Goal: Information Seeking & Learning: Learn about a topic

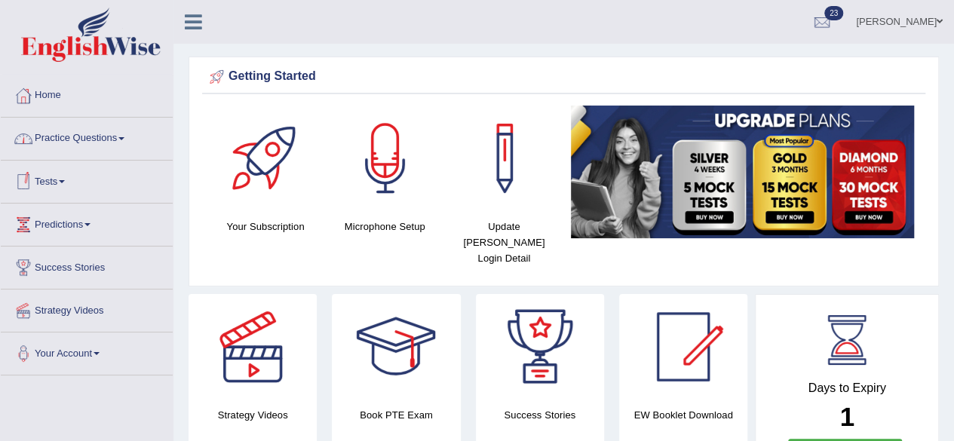
click at [69, 177] on link "Tests" at bounding box center [87, 180] width 172 height 38
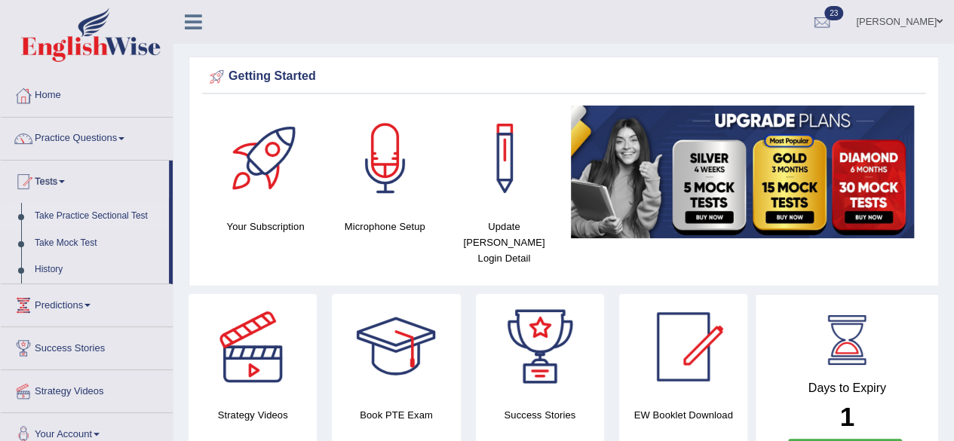
click at [115, 213] on link "Take Practice Sectional Test" at bounding box center [98, 216] width 141 height 27
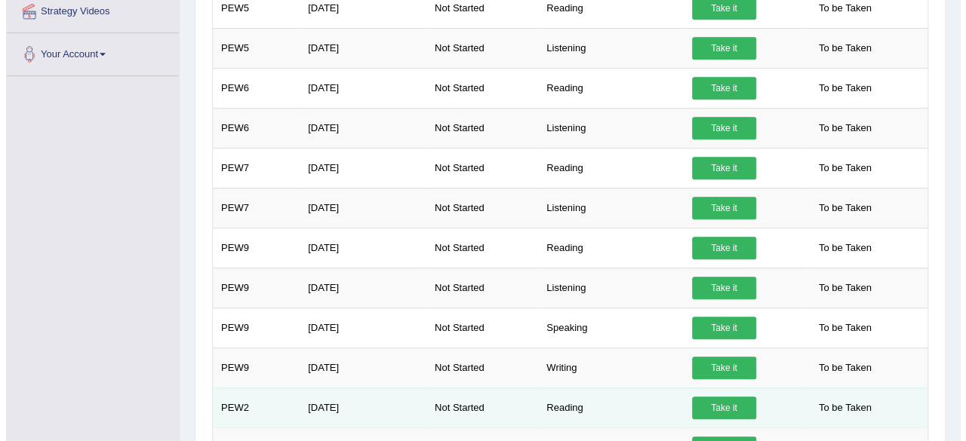
scroll to position [453, 0]
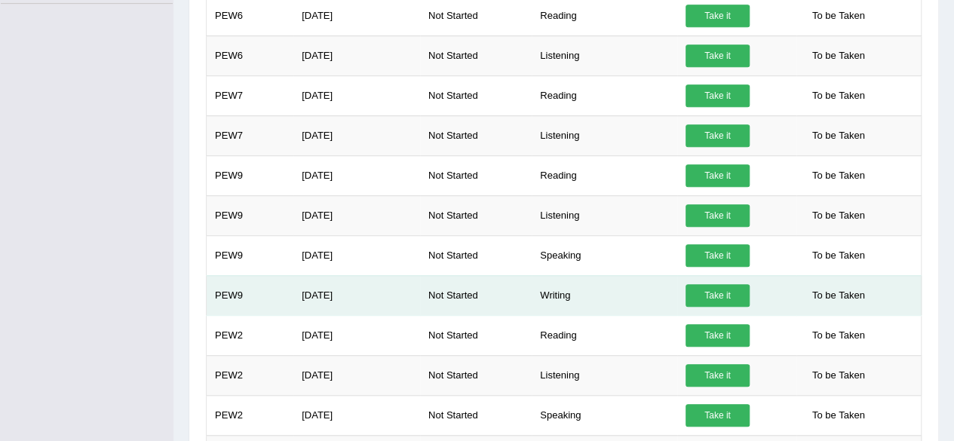
click at [721, 293] on link "Take it" at bounding box center [718, 295] width 64 height 23
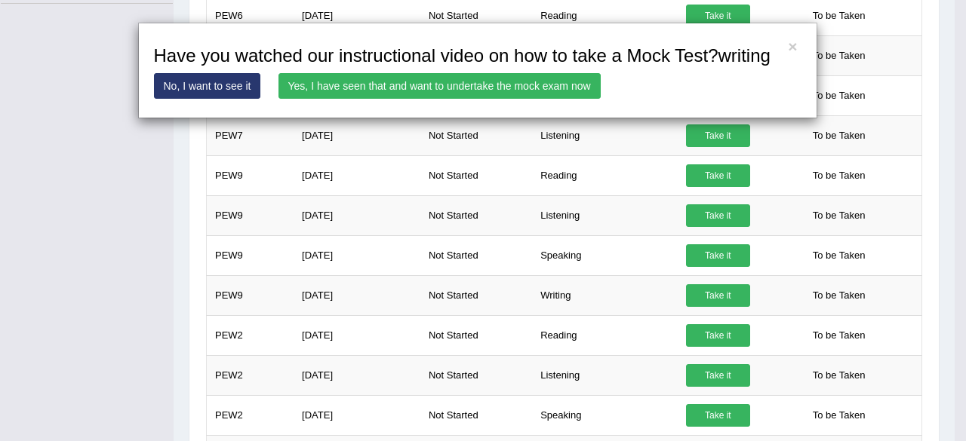
click at [548, 87] on link "Yes, I have seen that and want to undertake the mock exam now" at bounding box center [439, 86] width 322 height 26
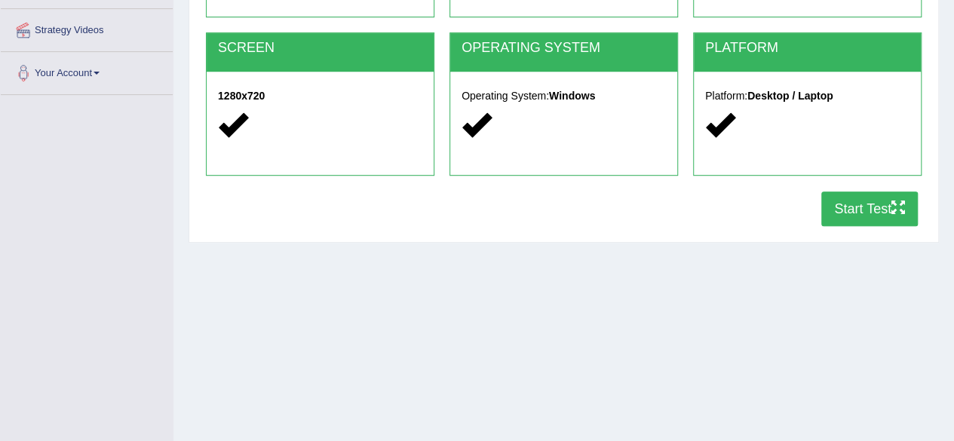
scroll to position [302, 0]
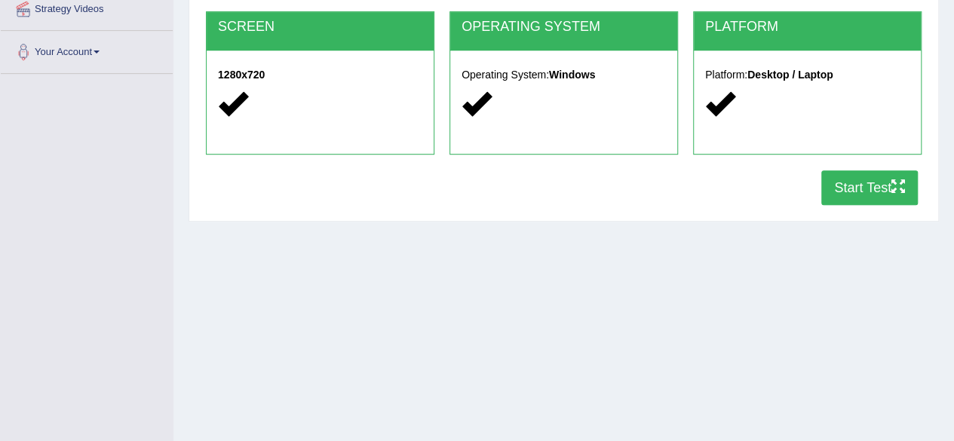
click at [894, 186] on icon "button" at bounding box center [899, 187] width 14 height 14
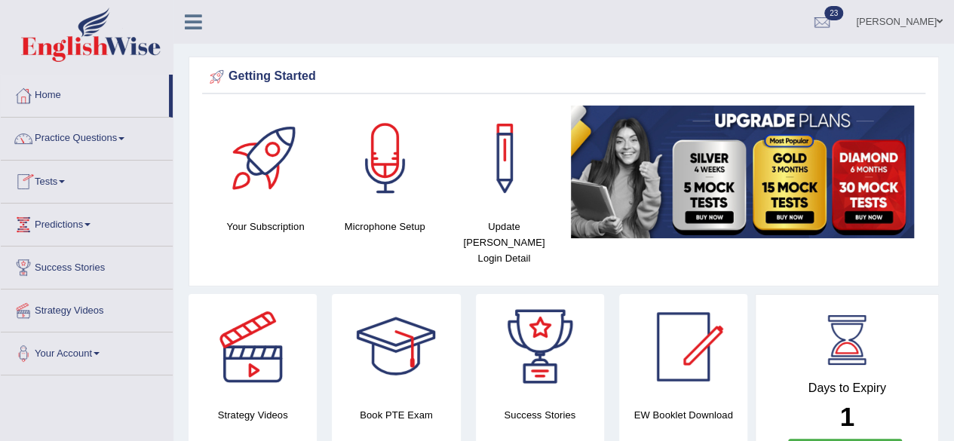
click at [65, 182] on span at bounding box center [62, 181] width 6 height 3
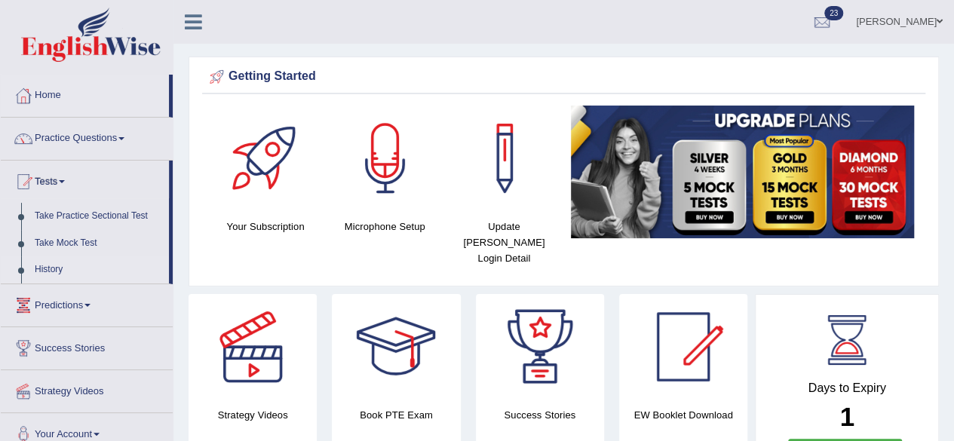
click at [54, 266] on link "History" at bounding box center [98, 269] width 141 height 27
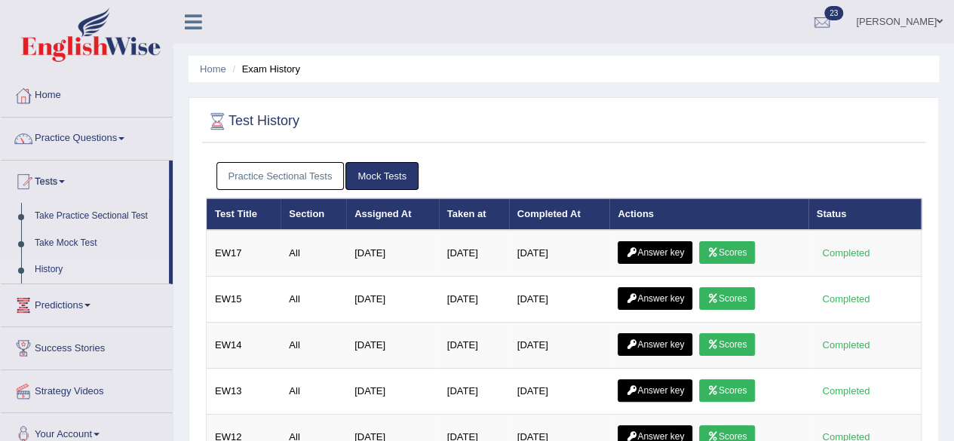
click at [308, 177] on link "Practice Sectional Tests" at bounding box center [281, 176] width 128 height 28
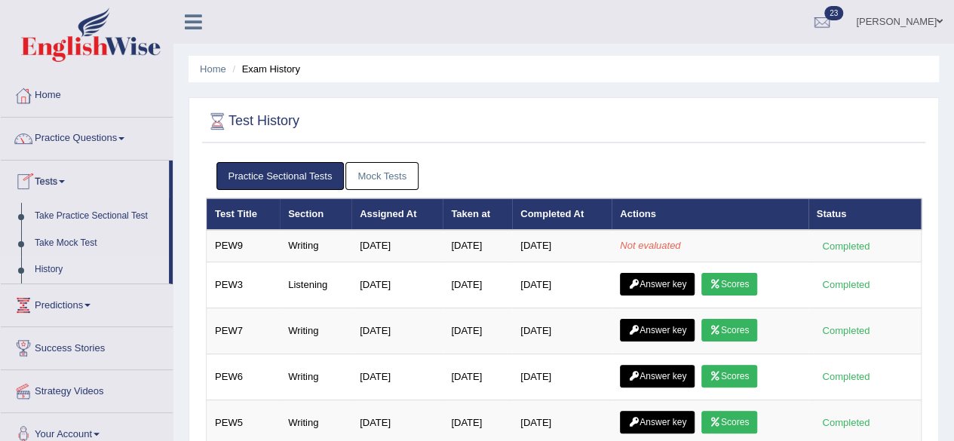
click at [70, 180] on link "Tests" at bounding box center [85, 180] width 168 height 38
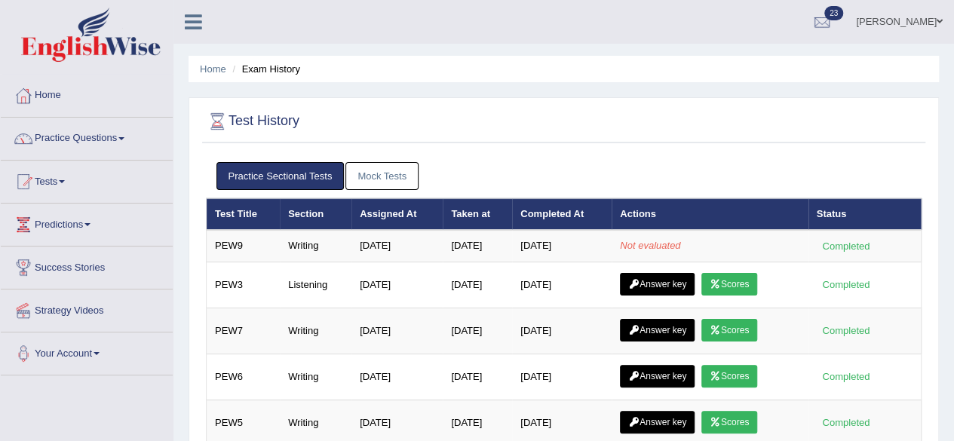
click at [70, 180] on link "Tests" at bounding box center [87, 180] width 172 height 38
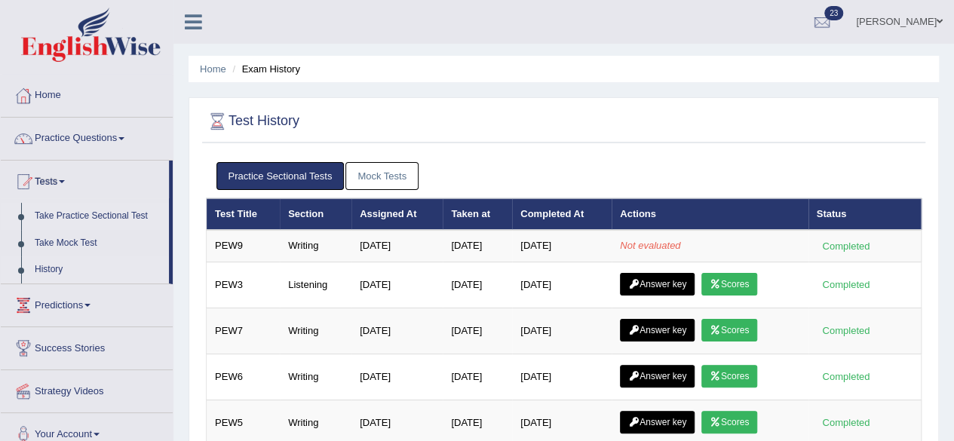
click at [123, 213] on link "Take Practice Sectional Test" at bounding box center [98, 216] width 141 height 27
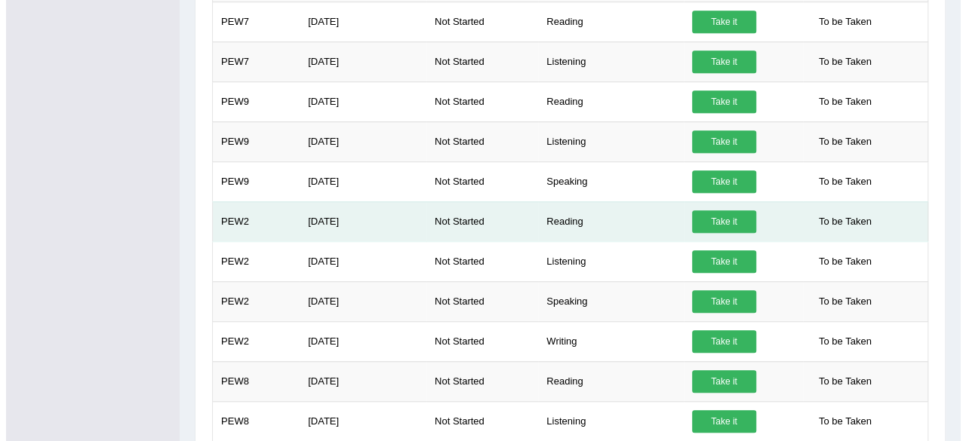
scroll to position [528, 0]
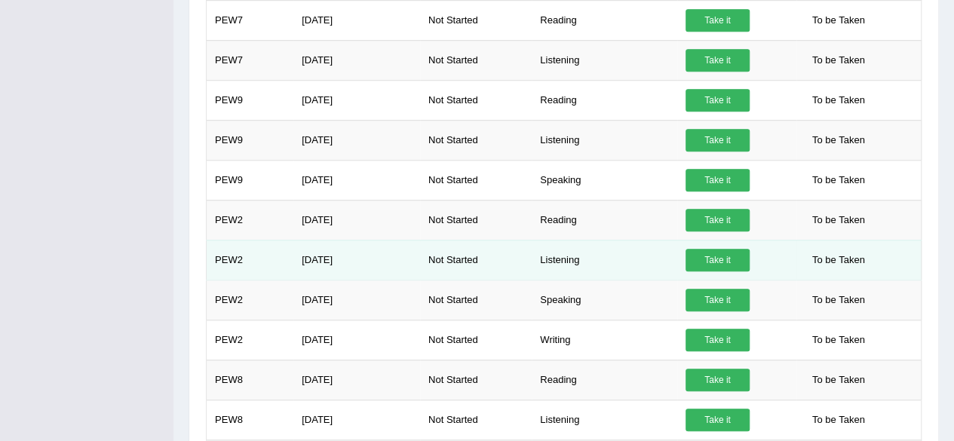
click at [709, 253] on link "Take it" at bounding box center [718, 260] width 64 height 23
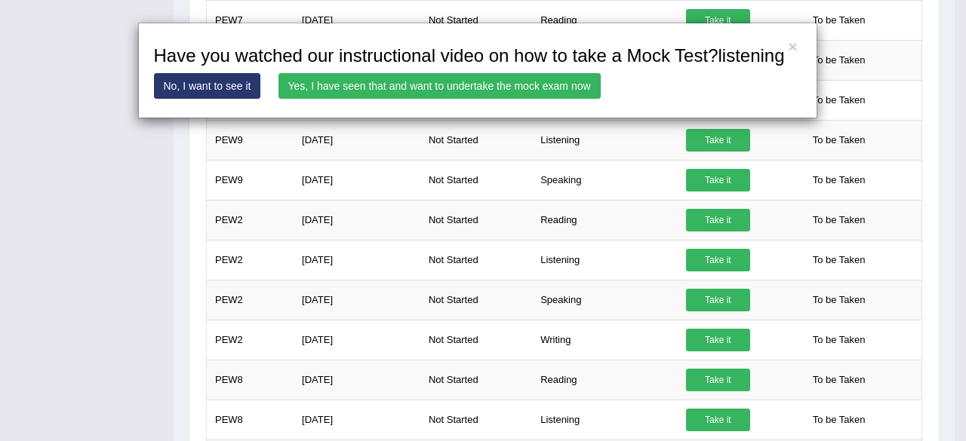
click at [422, 80] on link "Yes, I have seen that and want to undertake the mock exam now" at bounding box center [439, 86] width 322 height 26
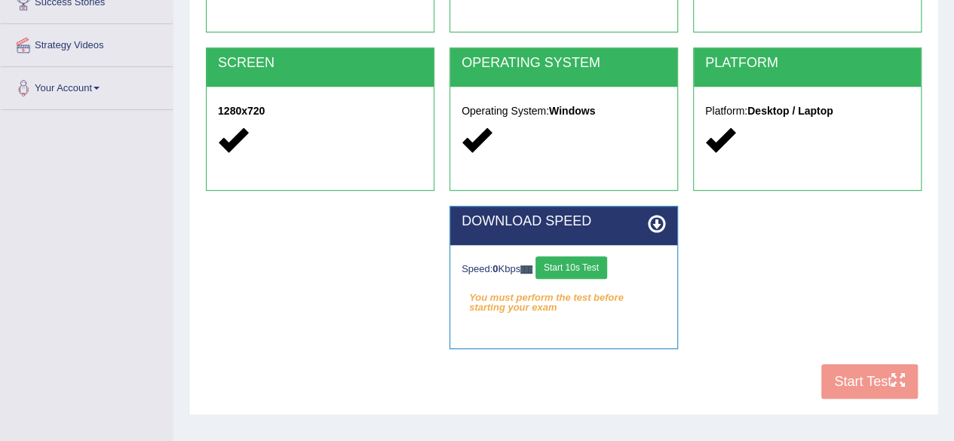
scroll to position [350, 0]
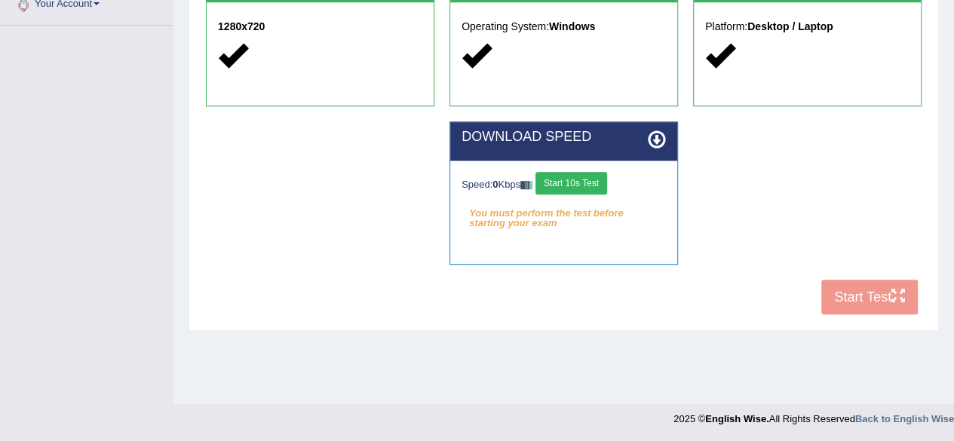
click at [568, 180] on button "Start 10s Test" at bounding box center [572, 183] width 72 height 23
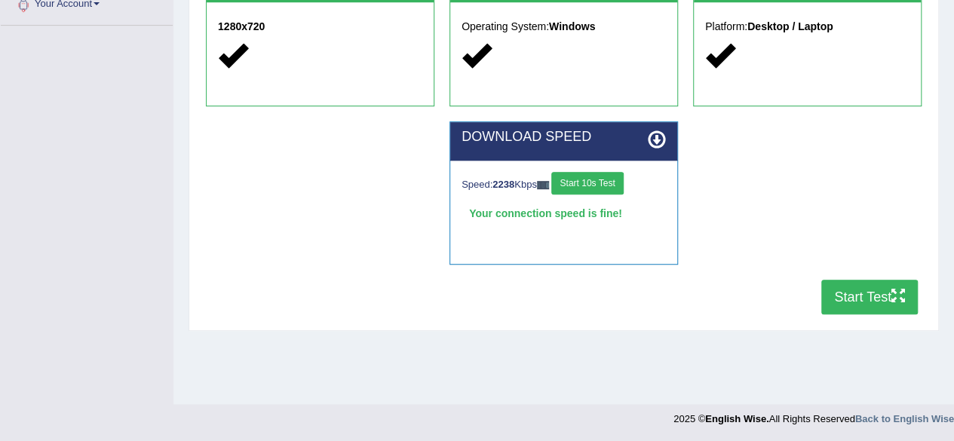
click at [853, 299] on button "Start Test" at bounding box center [870, 297] width 97 height 35
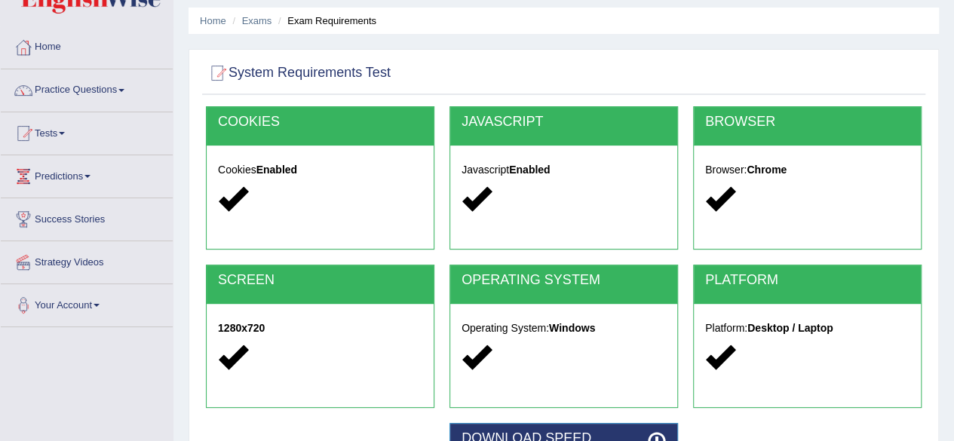
scroll to position [0, 0]
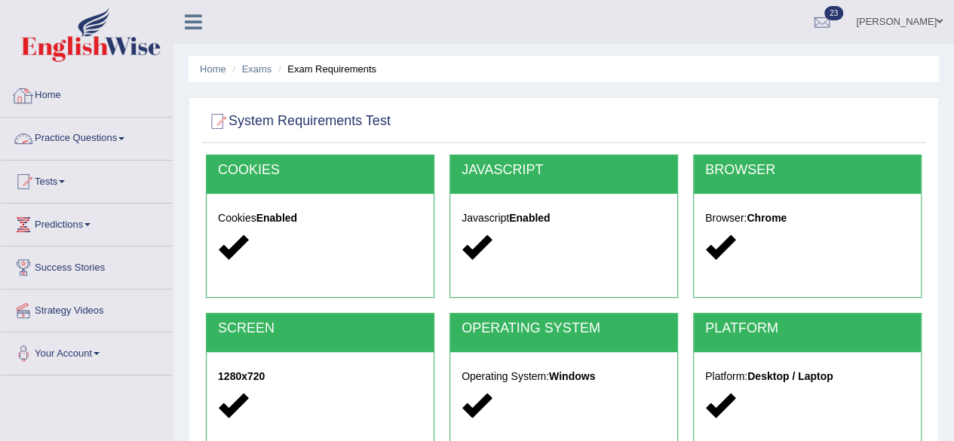
click at [51, 93] on link "Home" at bounding box center [87, 94] width 172 height 38
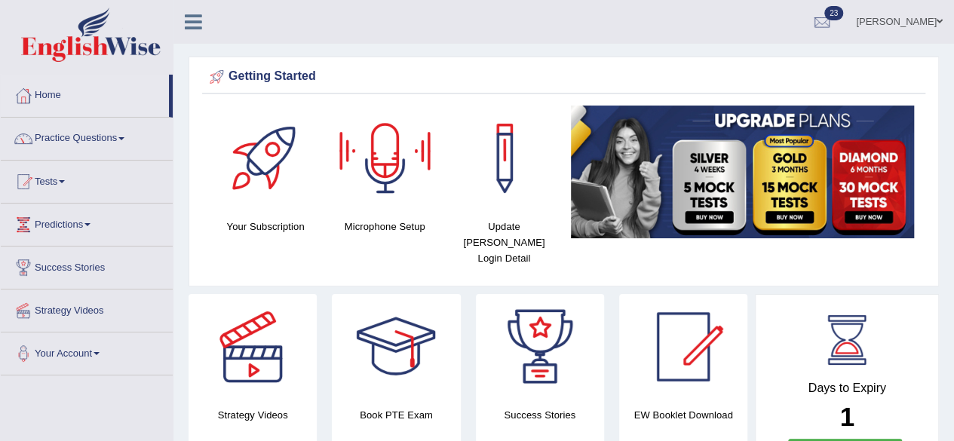
click at [378, 220] on h4 "Microphone Setup" at bounding box center [385, 227] width 104 height 16
click at [385, 167] on div at bounding box center [386, 159] width 106 height 106
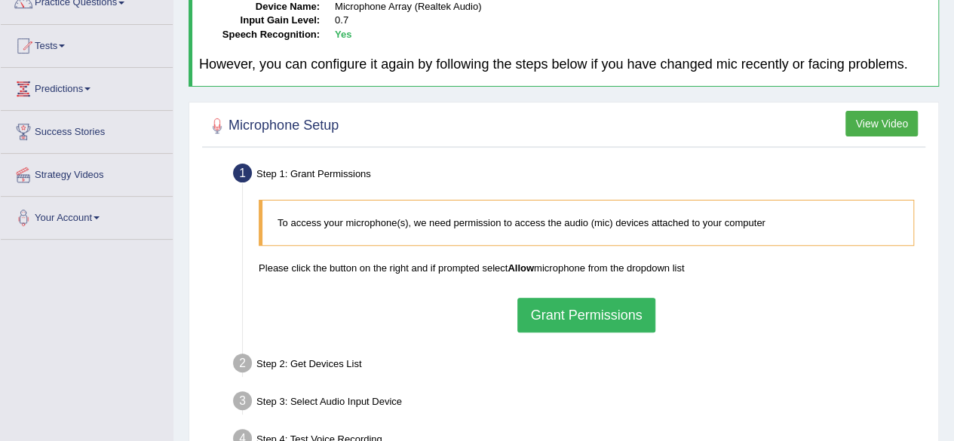
scroll to position [151, 0]
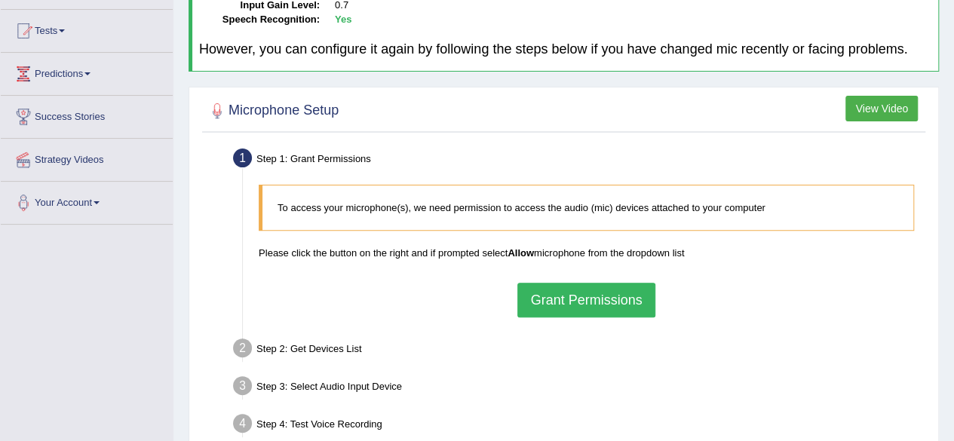
click at [562, 303] on button "Grant Permissions" at bounding box center [586, 300] width 137 height 35
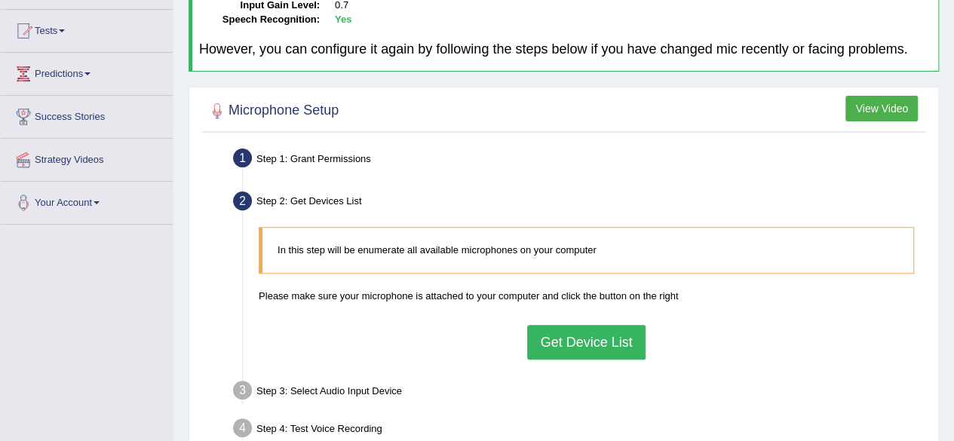
click at [574, 342] on button "Get Device List" at bounding box center [586, 342] width 118 height 35
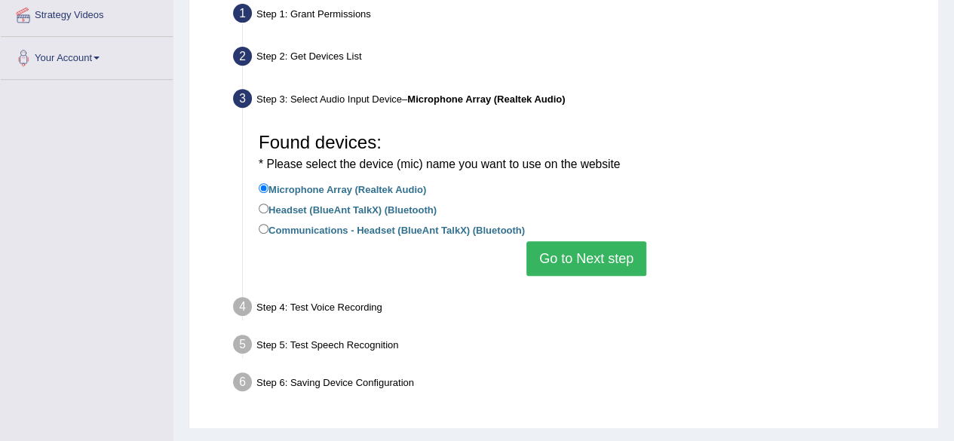
scroll to position [302, 0]
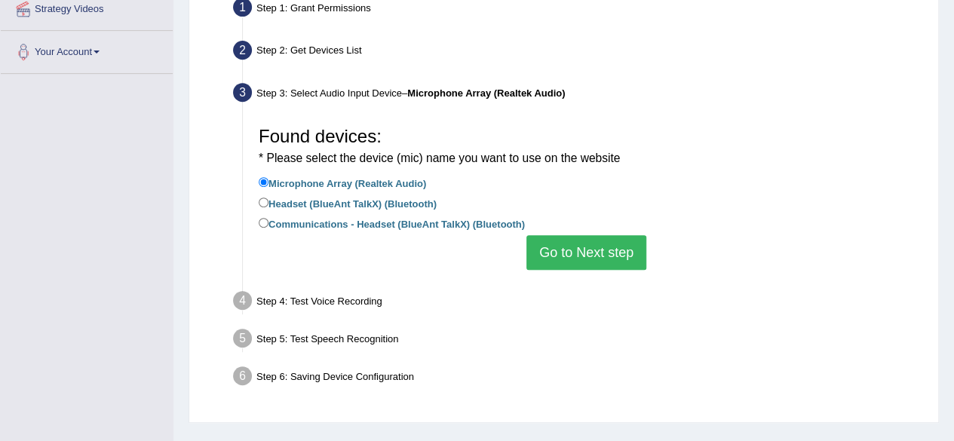
click at [588, 253] on button "Go to Next step" at bounding box center [587, 252] width 120 height 35
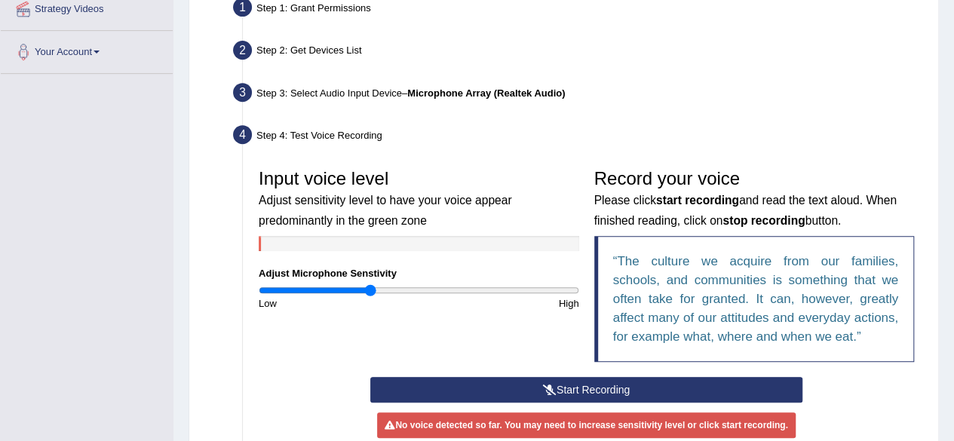
click at [535, 385] on button "Start Recording" at bounding box center [586, 390] width 432 height 26
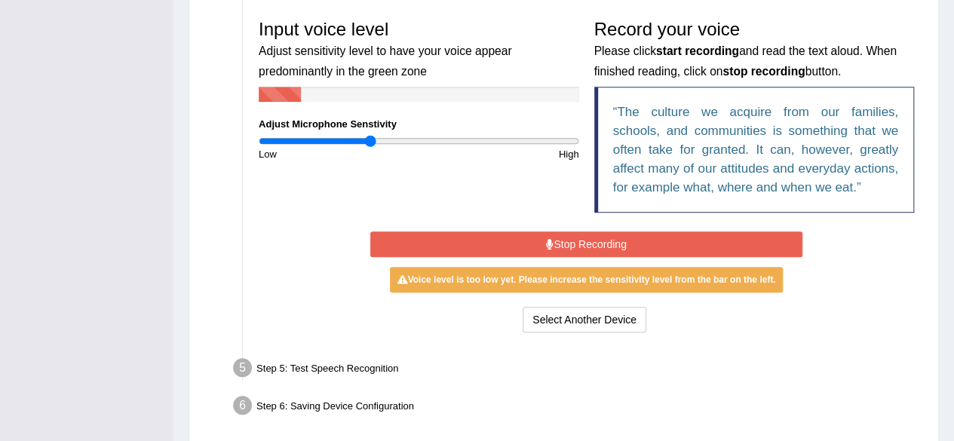
scroll to position [453, 0]
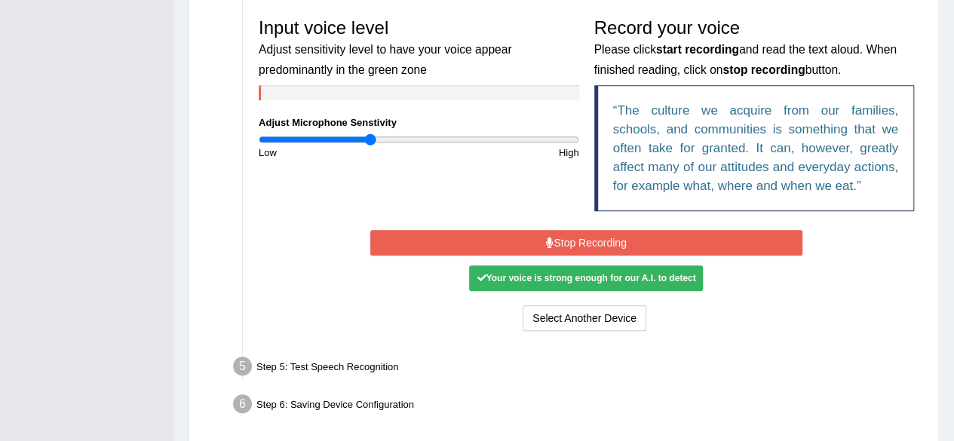
click at [604, 239] on button "Stop Recording" at bounding box center [586, 243] width 432 height 26
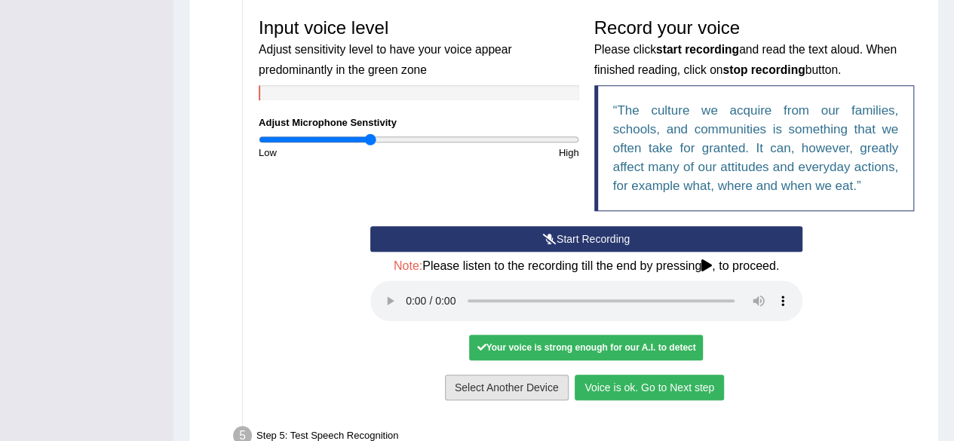
click at [610, 385] on button "Voice is ok. Go to Next step" at bounding box center [649, 388] width 149 height 26
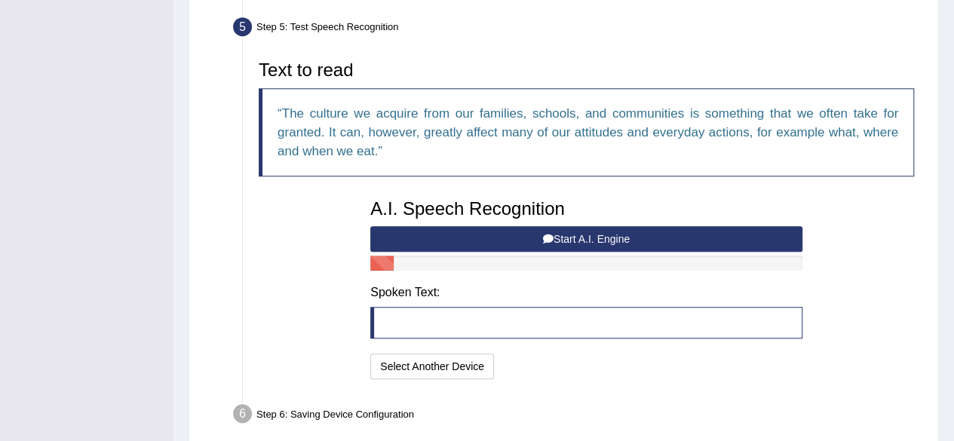
click at [581, 232] on button "Start A.I. Engine" at bounding box center [586, 239] width 432 height 26
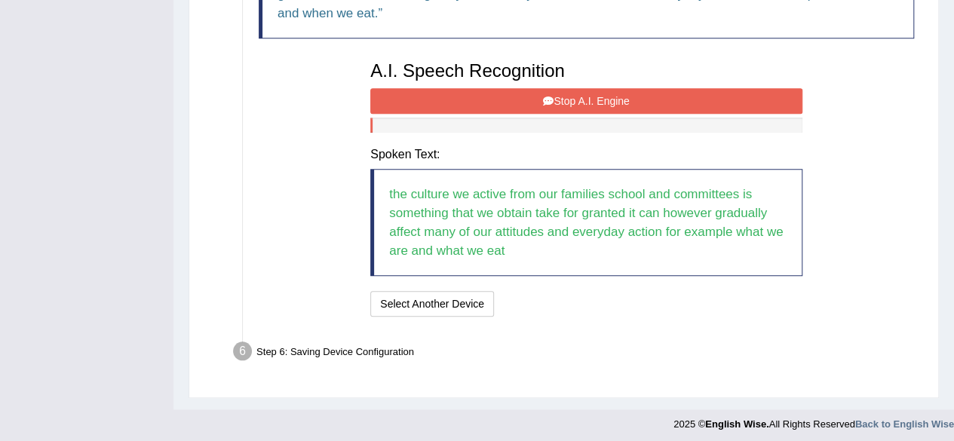
scroll to position [593, 0]
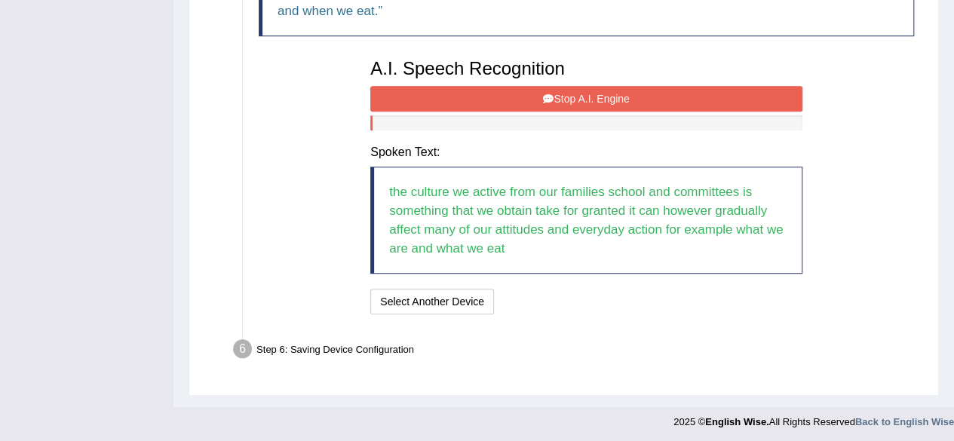
click at [605, 102] on button "Stop A.I. Engine" at bounding box center [586, 99] width 432 height 26
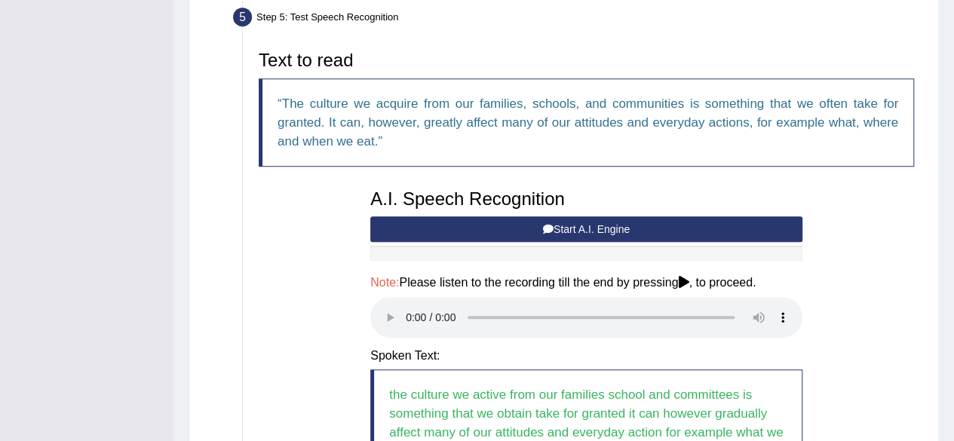
scroll to position [591, 0]
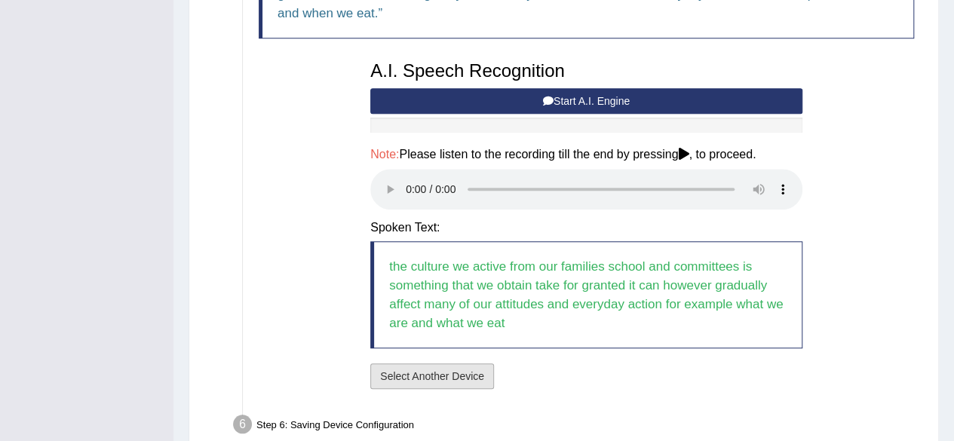
click at [477, 379] on button "Select Another Device" at bounding box center [432, 377] width 124 height 26
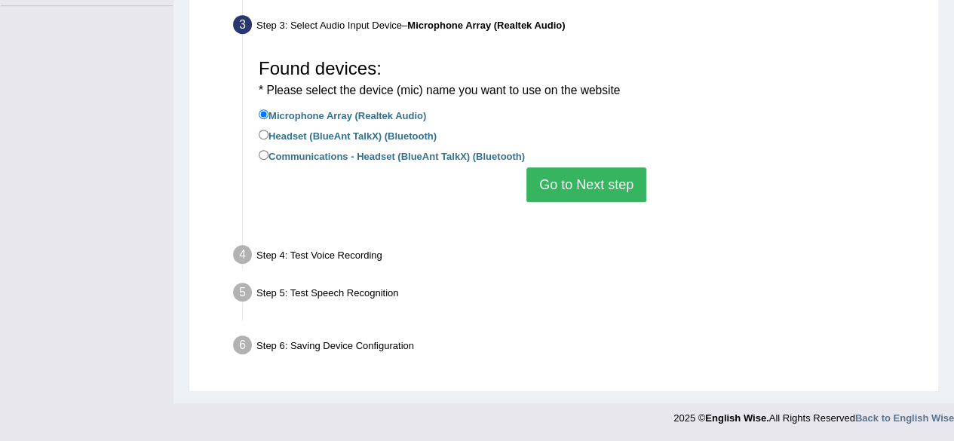
scroll to position [350, 0]
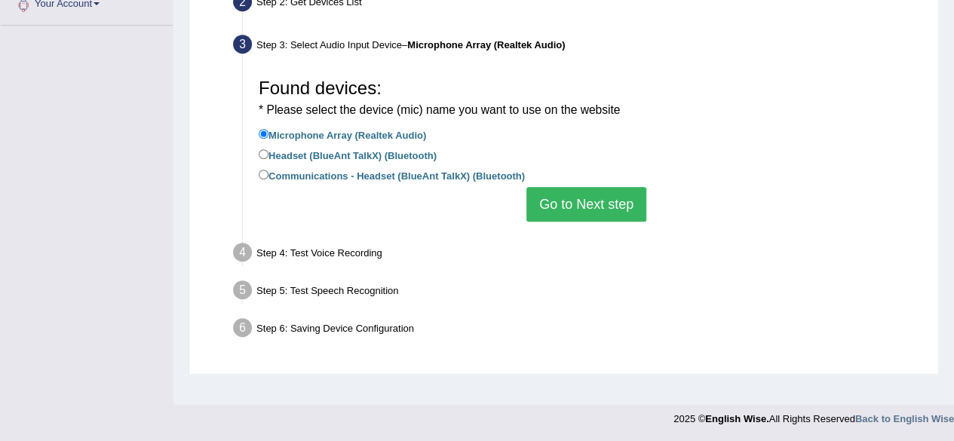
click at [267, 160] on label "Headset (BlueAnt TalkX) (Bluetooth)" at bounding box center [348, 154] width 178 height 17
click at [267, 159] on input "Headset (BlueAnt TalkX) (Bluetooth)" at bounding box center [264, 154] width 10 height 10
radio input "true"
click at [593, 204] on button "Go to Next step" at bounding box center [587, 204] width 120 height 35
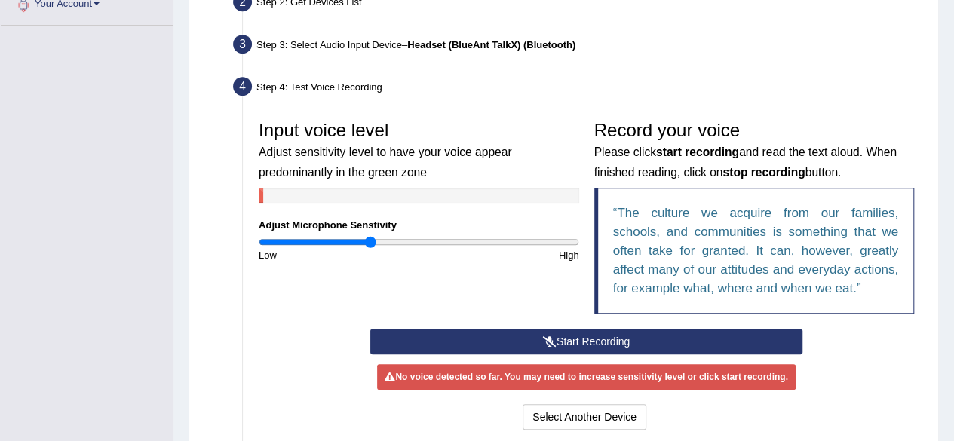
click at [635, 343] on button "Start Recording" at bounding box center [586, 342] width 432 height 26
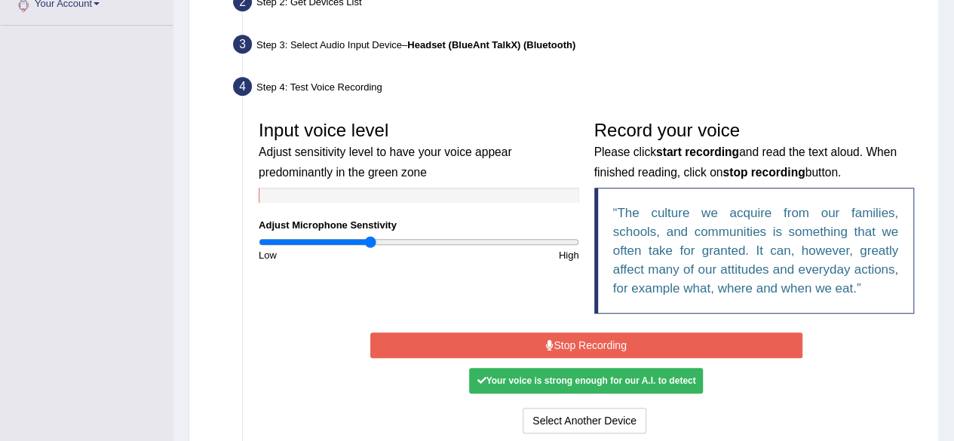
click at [607, 341] on button "Stop Recording" at bounding box center [586, 346] width 432 height 26
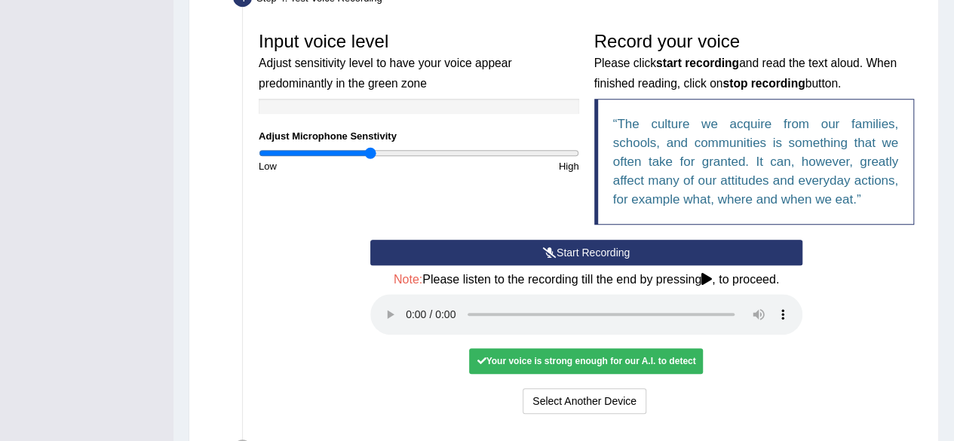
scroll to position [577, 0]
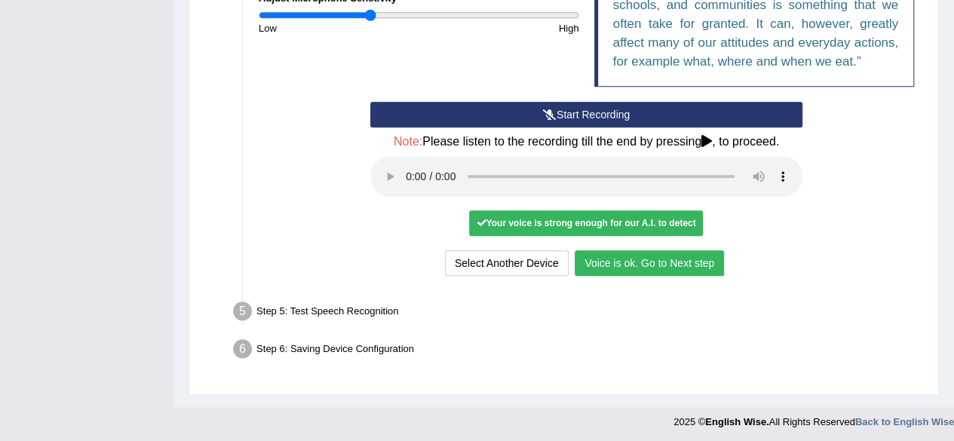
click at [653, 259] on button "Voice is ok. Go to Next step" at bounding box center [649, 263] width 149 height 26
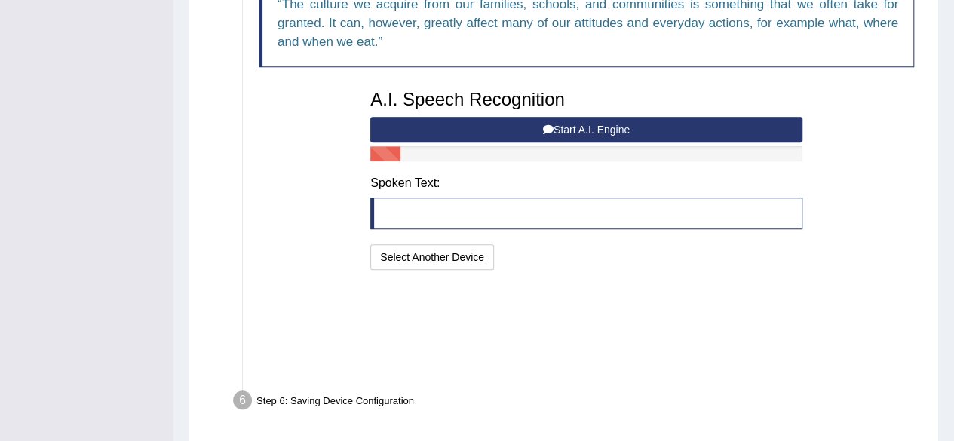
scroll to position [518, 0]
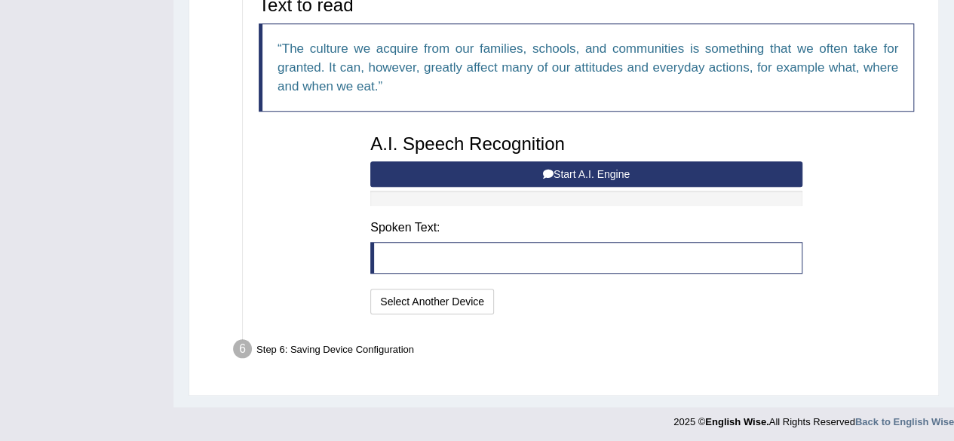
click at [563, 175] on button "Start A.I. Engine" at bounding box center [586, 174] width 432 height 26
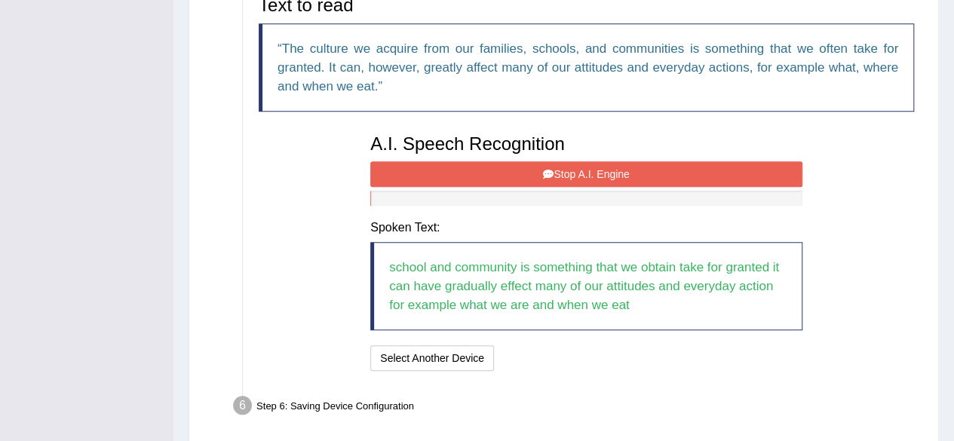
click at [578, 169] on button "Stop A.I. Engine" at bounding box center [586, 174] width 432 height 26
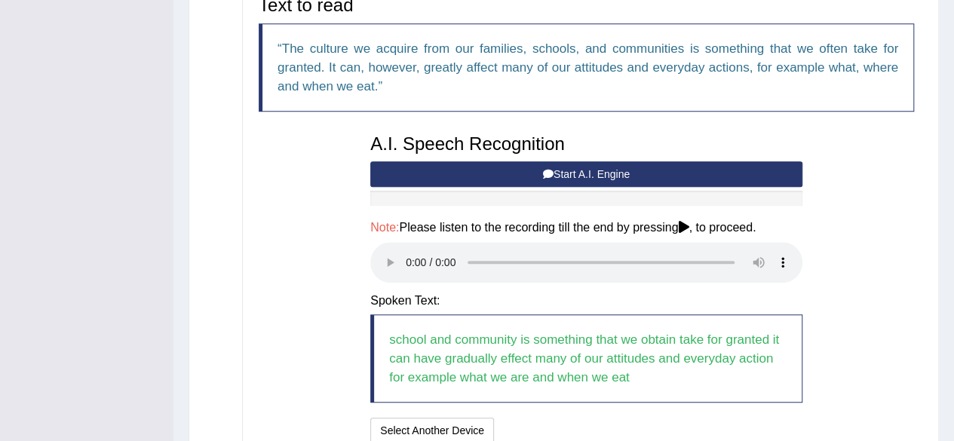
scroll to position [647, 0]
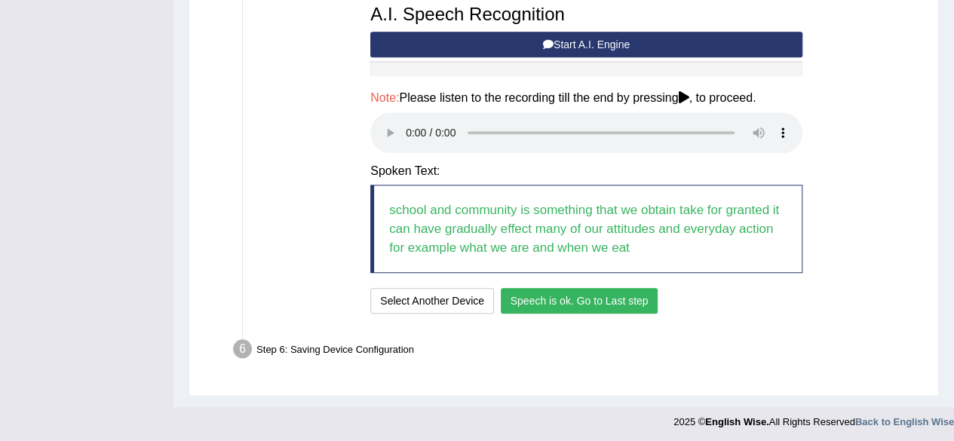
click at [602, 290] on button "Speech is ok. Go to Last step" at bounding box center [580, 301] width 158 height 26
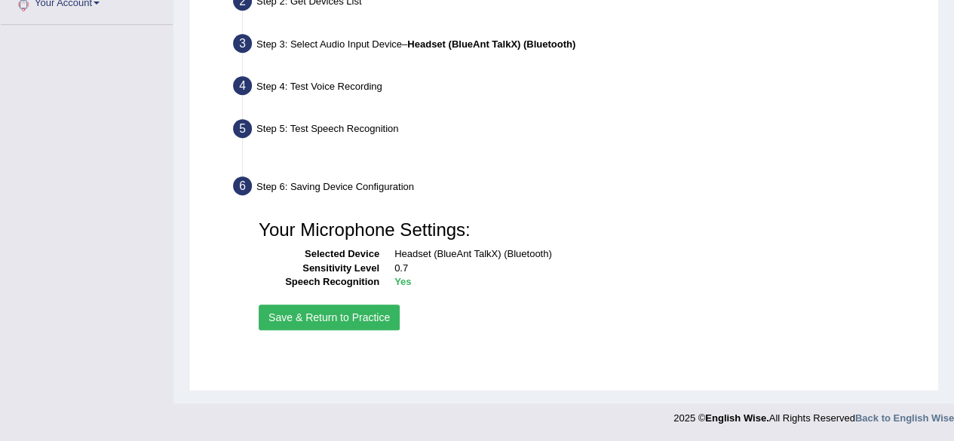
scroll to position [350, 0]
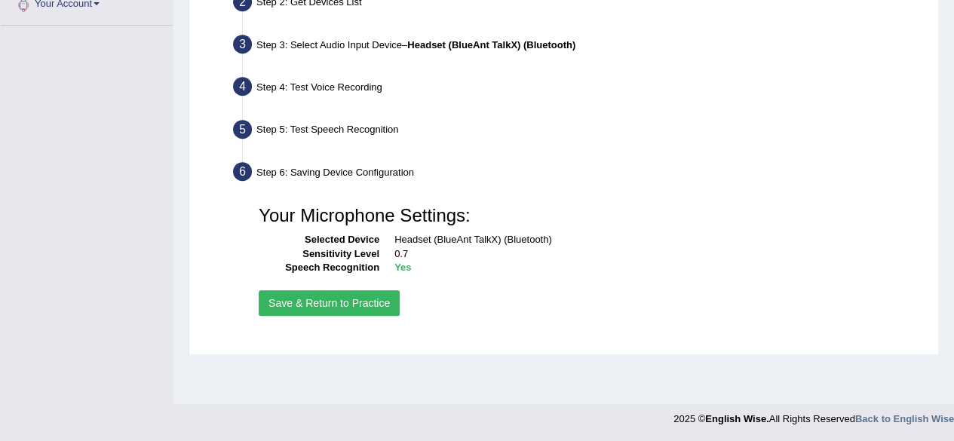
click at [367, 303] on button "Save & Return to Practice" at bounding box center [329, 303] width 141 height 26
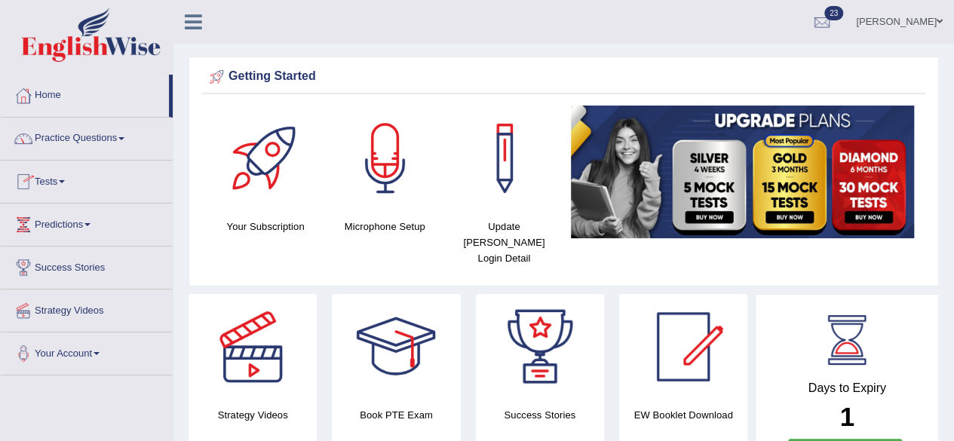
click at [69, 178] on link "Tests" at bounding box center [87, 180] width 172 height 38
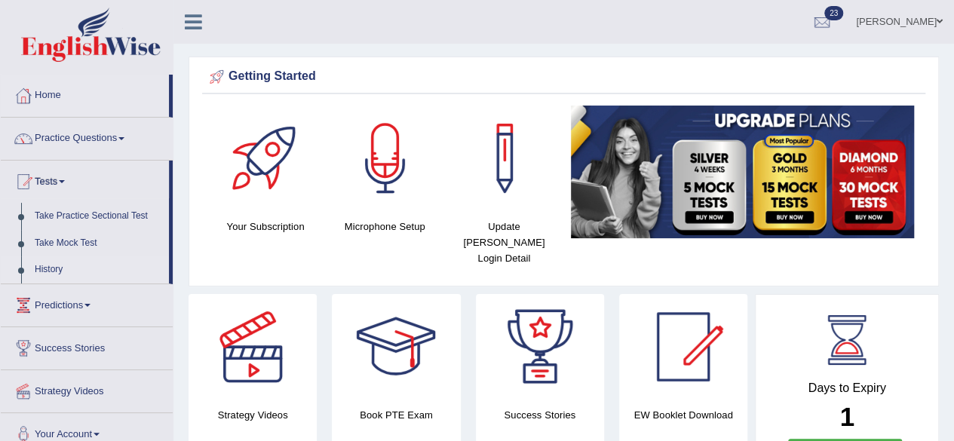
click at [61, 269] on link "History" at bounding box center [98, 269] width 141 height 27
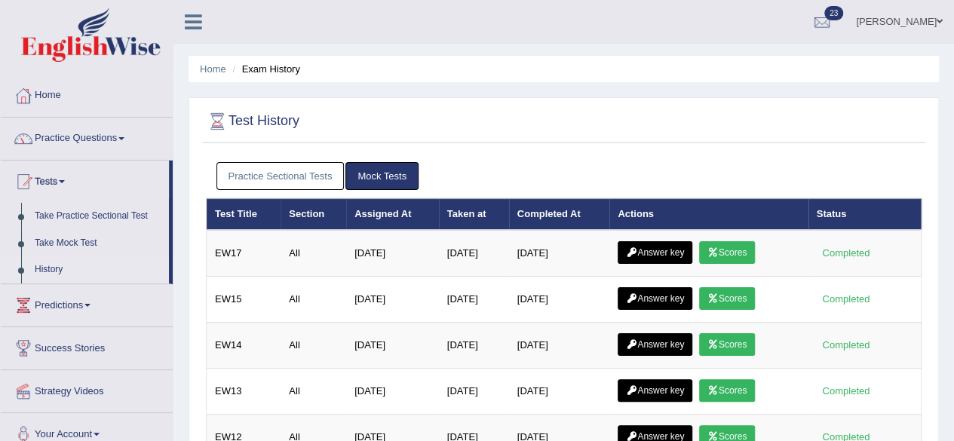
click at [320, 174] on link "Practice Sectional Tests" at bounding box center [281, 176] width 128 height 28
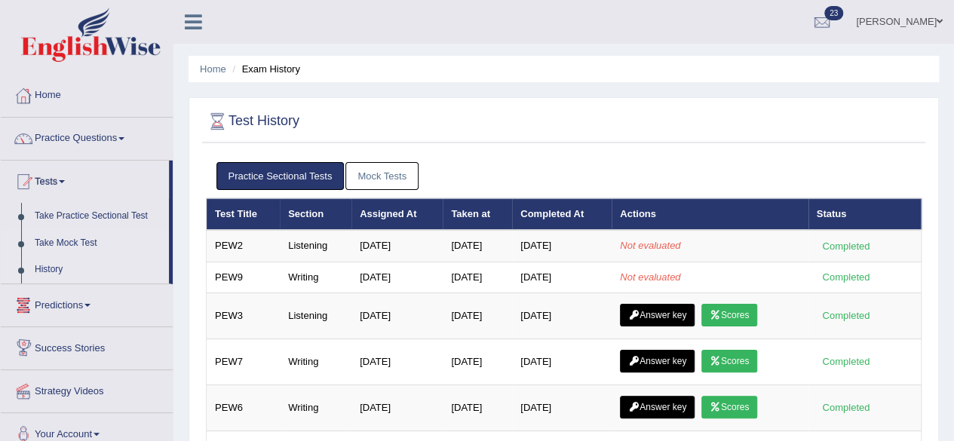
click at [91, 244] on link "Take Mock Test" at bounding box center [98, 243] width 141 height 27
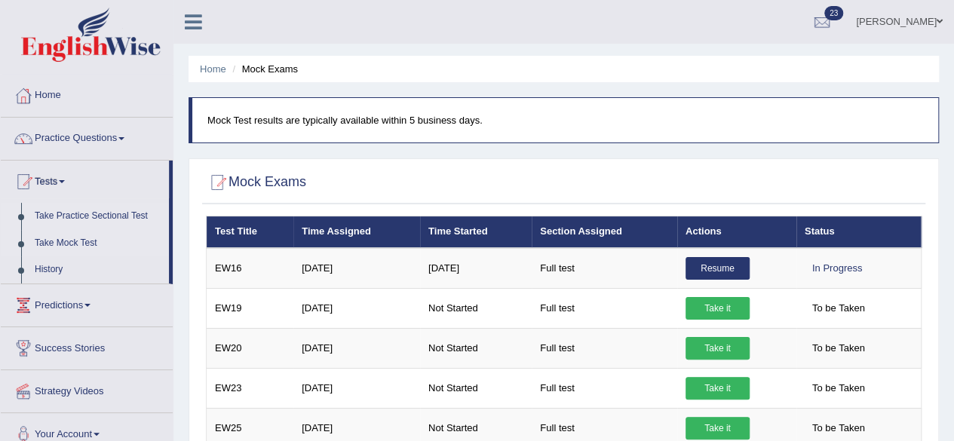
click at [127, 212] on link "Take Practice Sectional Test" at bounding box center [98, 216] width 141 height 27
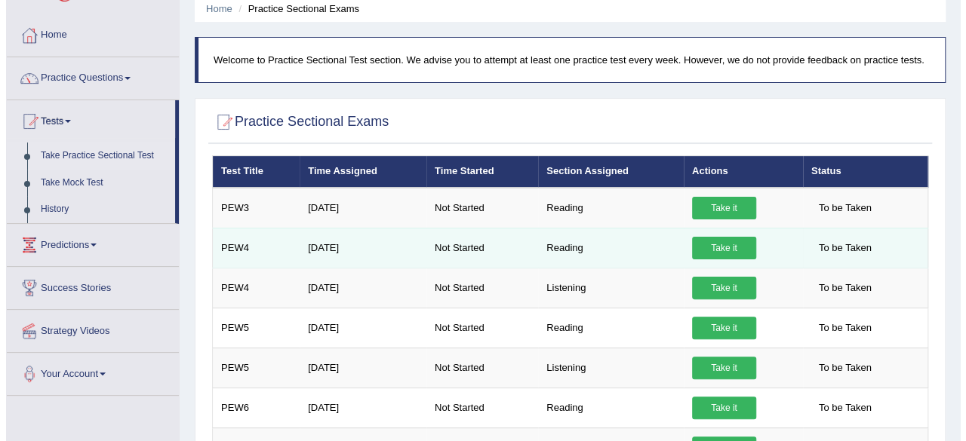
scroll to position [75, 0]
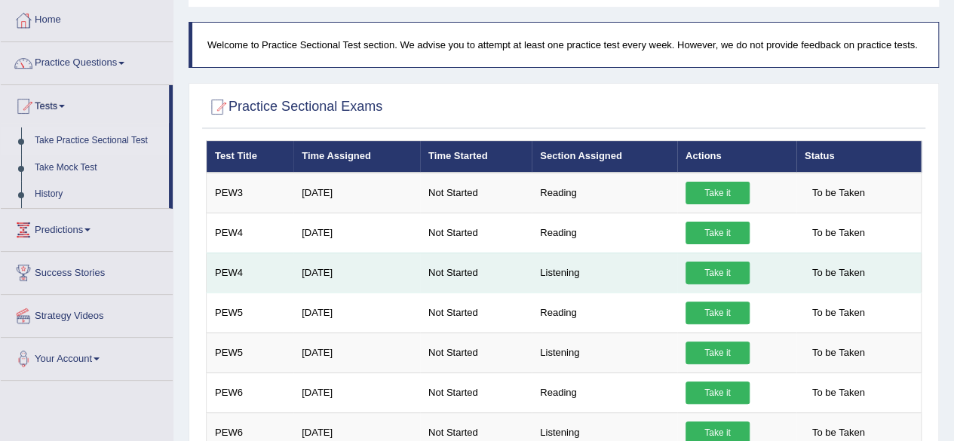
click at [729, 272] on link "Take it" at bounding box center [718, 273] width 64 height 23
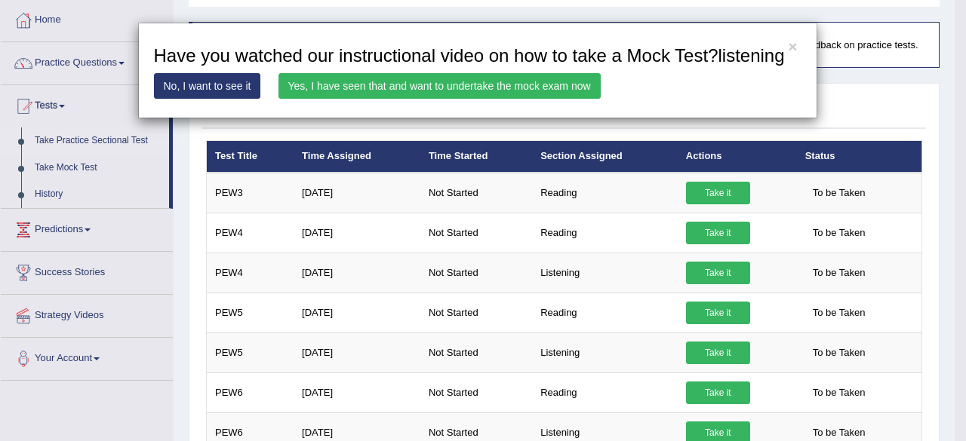
click at [496, 86] on link "Yes, I have seen that and want to undertake the mock exam now" at bounding box center [439, 86] width 322 height 26
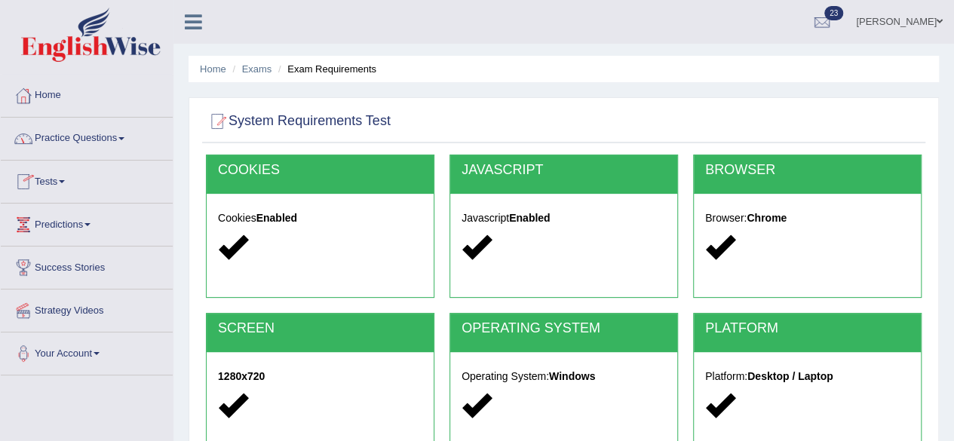
click at [130, 137] on link "Practice Questions" at bounding box center [87, 137] width 172 height 38
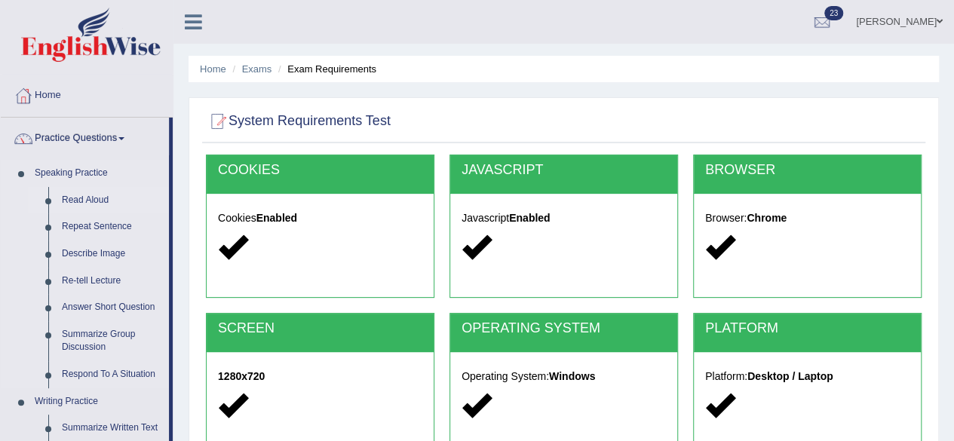
click at [97, 197] on link "Read Aloud" at bounding box center [112, 200] width 114 height 27
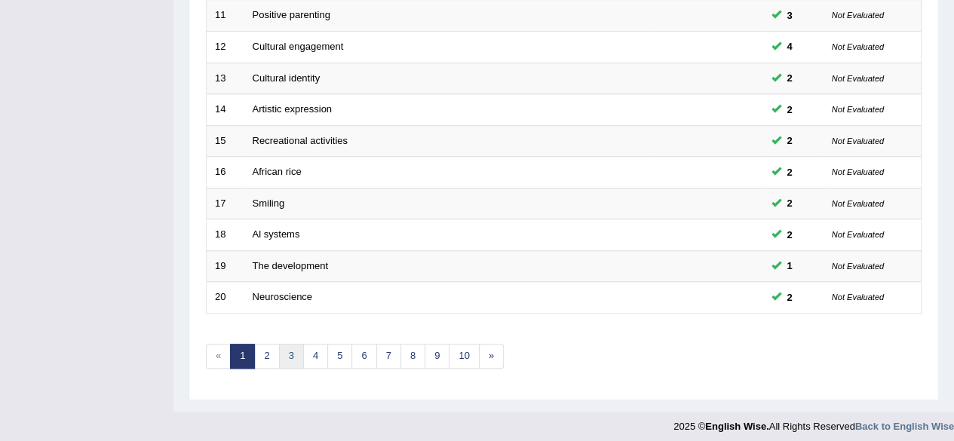
scroll to position [550, 0]
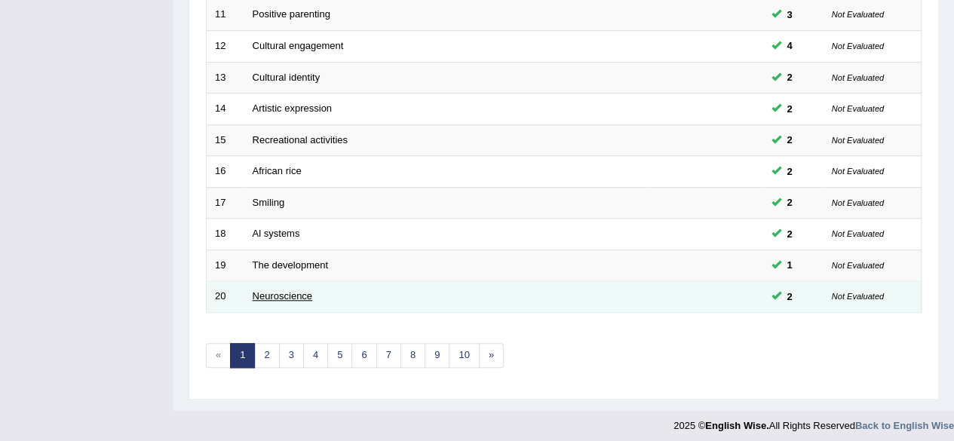
click at [288, 290] on link "Neuroscience" at bounding box center [283, 295] width 60 height 11
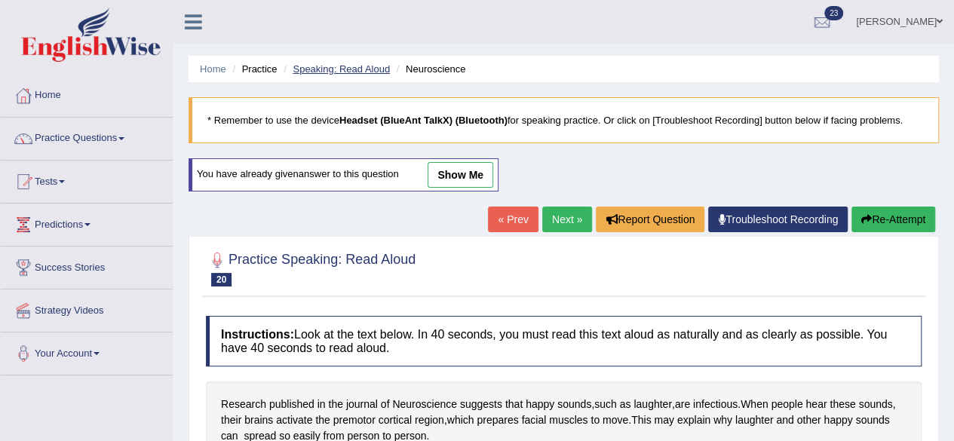
click at [344, 72] on link "Speaking: Read Aloud" at bounding box center [341, 68] width 97 height 11
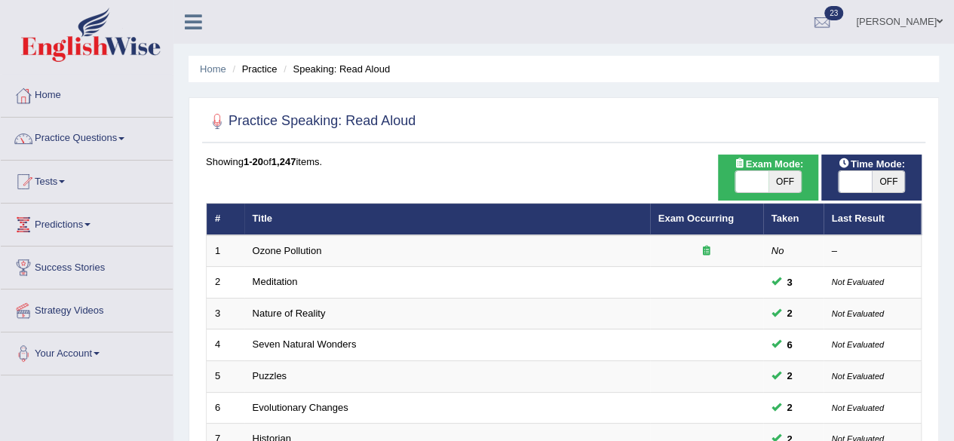
click at [794, 182] on span "OFF" at bounding box center [785, 181] width 33 height 21
checkbox input "true"
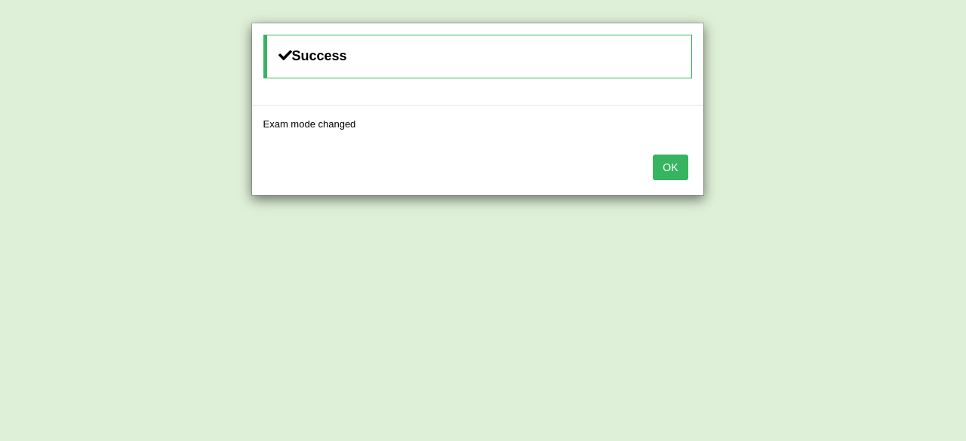
click at [896, 179] on div "Success Exam mode changed OK" at bounding box center [483, 220] width 966 height 441
click at [656, 169] on button "OK" at bounding box center [670, 168] width 35 height 26
click at [656, 171] on button "OK" at bounding box center [670, 168] width 35 height 26
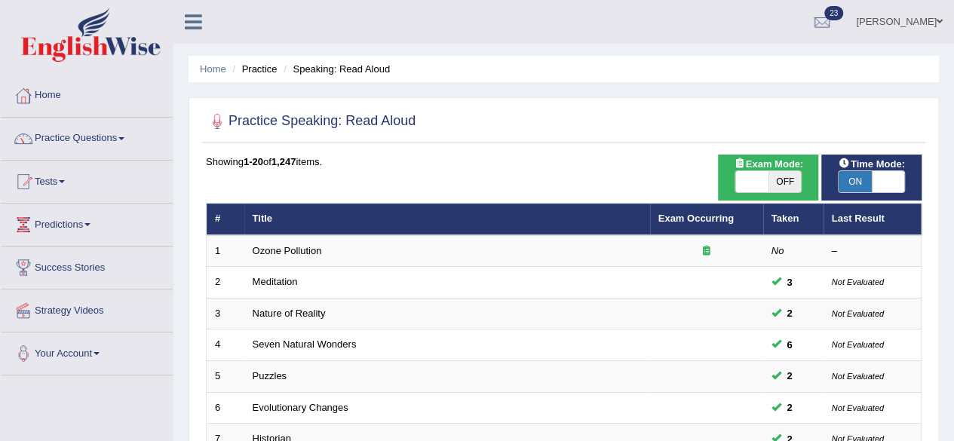
click at [788, 183] on span "OFF" at bounding box center [785, 181] width 33 height 21
checkbox input "true"
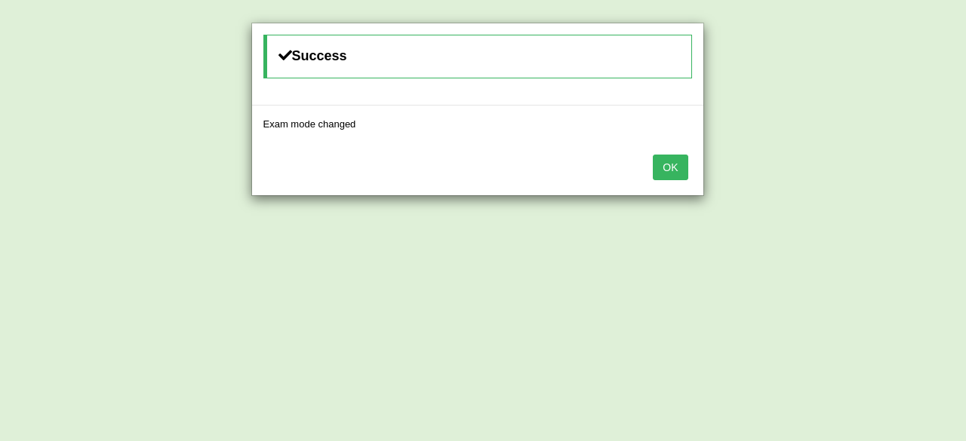
click at [672, 168] on button "OK" at bounding box center [670, 168] width 35 height 26
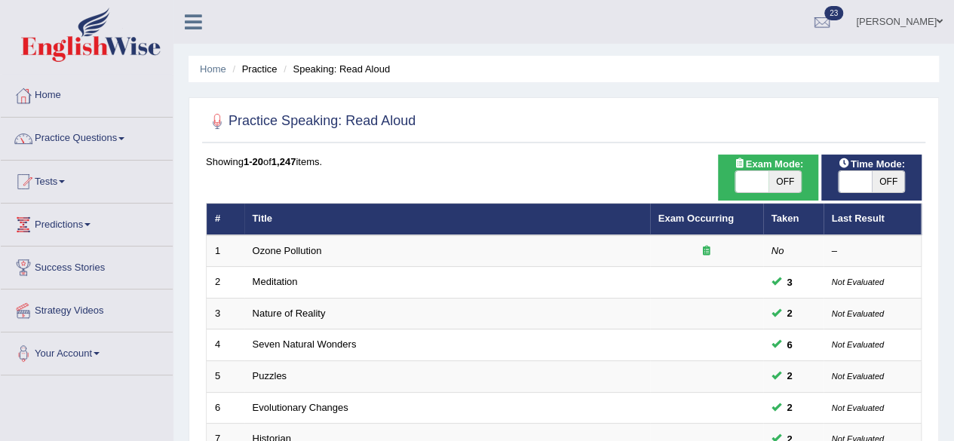
click at [786, 179] on span "OFF" at bounding box center [785, 181] width 33 height 21
checkbox input "true"
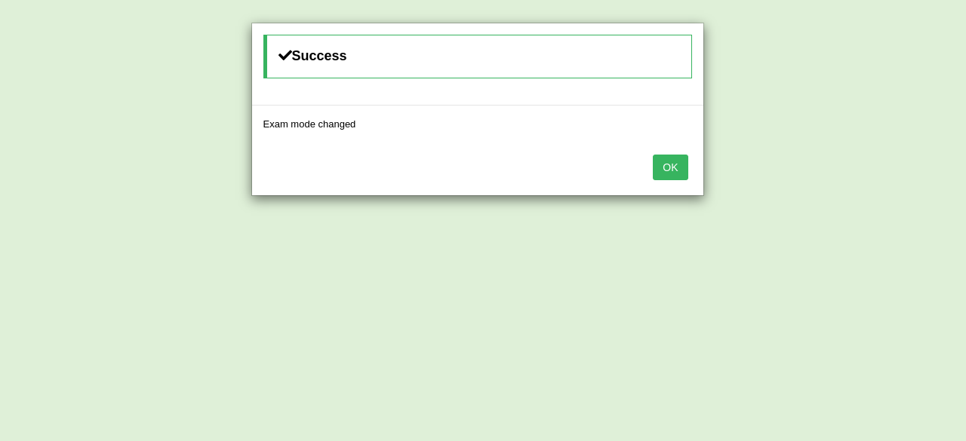
click at [672, 166] on button "OK" at bounding box center [670, 168] width 35 height 26
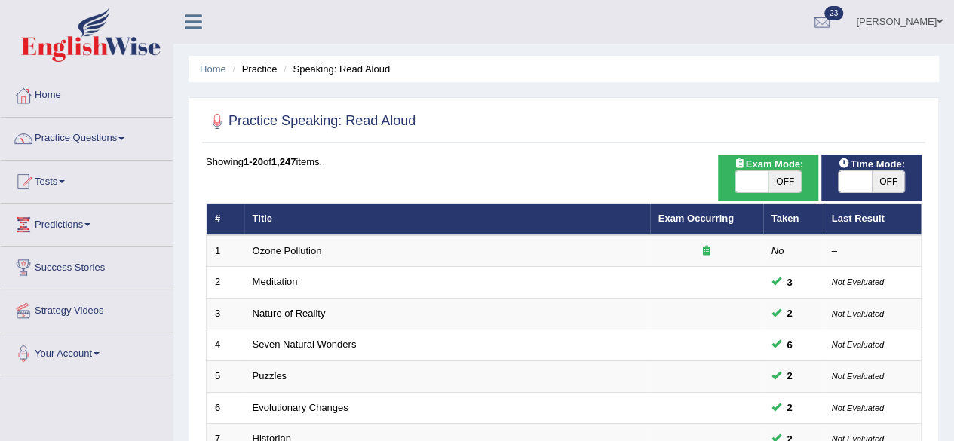
click at [879, 179] on span "OFF" at bounding box center [888, 181] width 33 height 21
checkbox input "true"
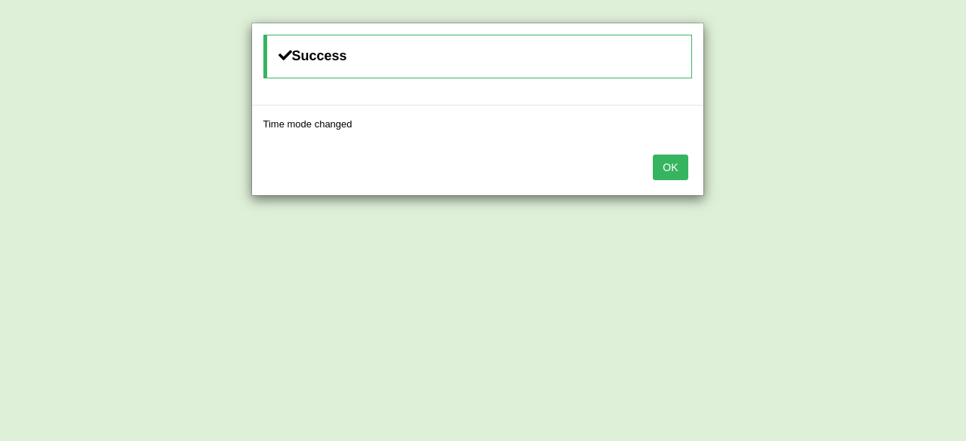
click at [668, 167] on button "OK" at bounding box center [670, 168] width 35 height 26
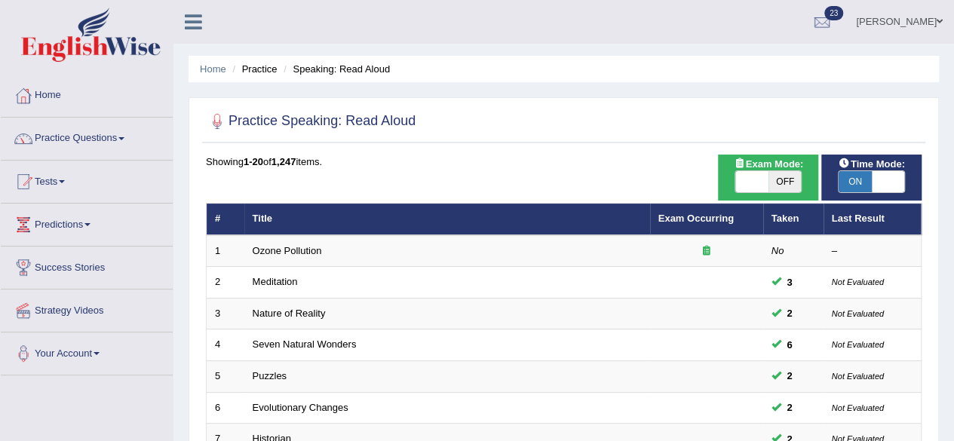
drag, startPoint x: 792, startPoint y: 182, endPoint x: 758, endPoint y: 182, distance: 33.9
click at [758, 182] on div "ON OFF" at bounding box center [752, 181] width 100 height 21
click at [779, 180] on span "OFF" at bounding box center [785, 181] width 33 height 21
checkbox input "true"
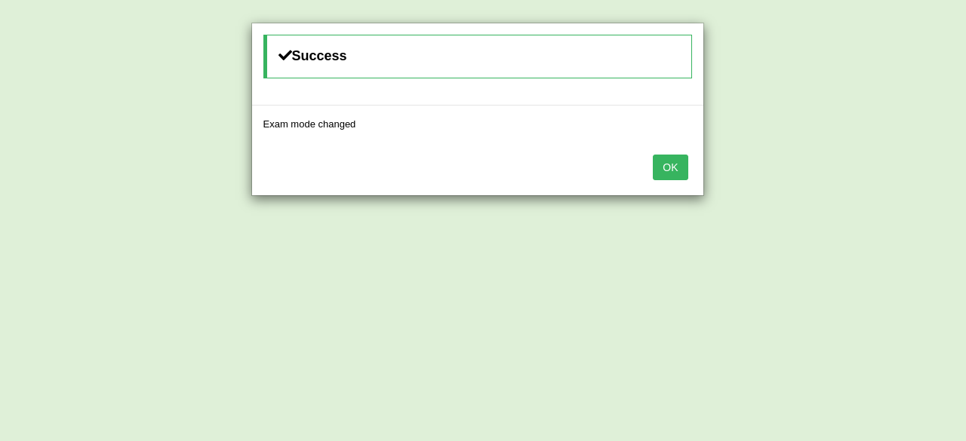
click at [673, 164] on button "OK" at bounding box center [670, 168] width 35 height 26
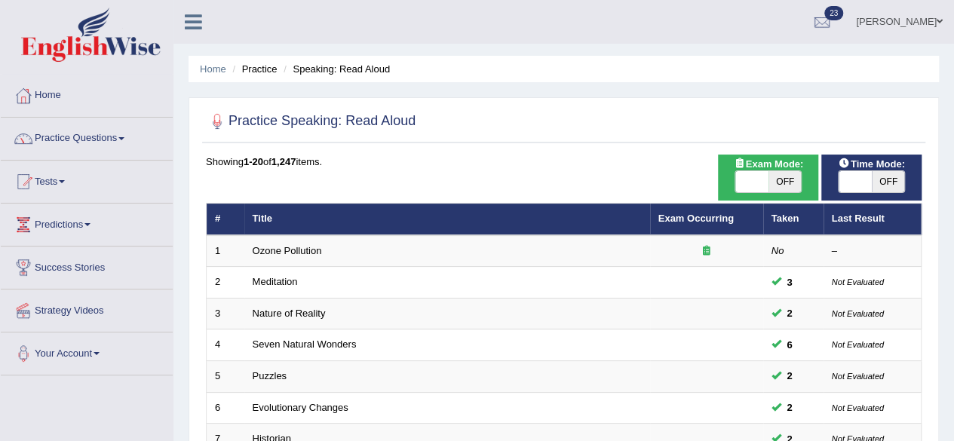
click at [891, 185] on span "OFF" at bounding box center [888, 181] width 33 height 21
checkbox input "true"
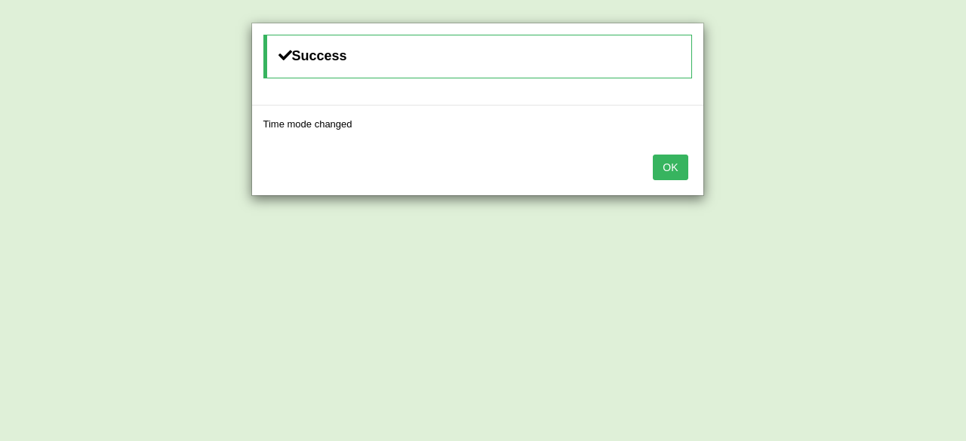
click at [676, 167] on button "OK" at bounding box center [670, 168] width 35 height 26
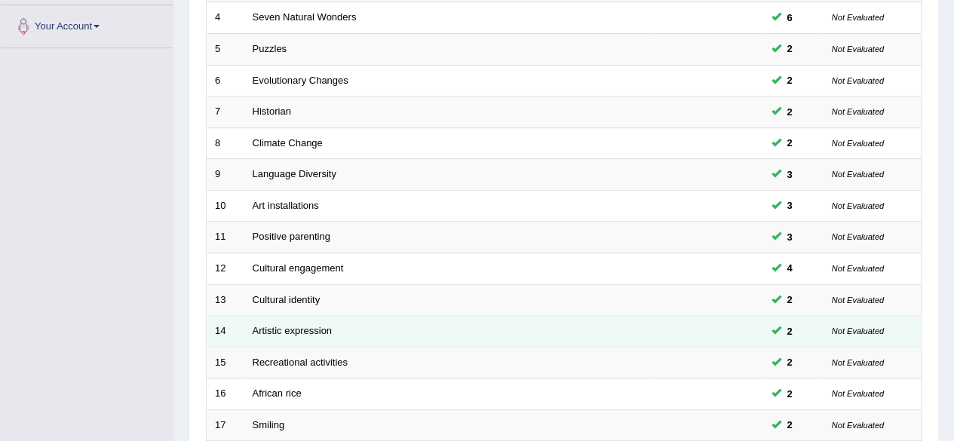
scroll to position [528, 0]
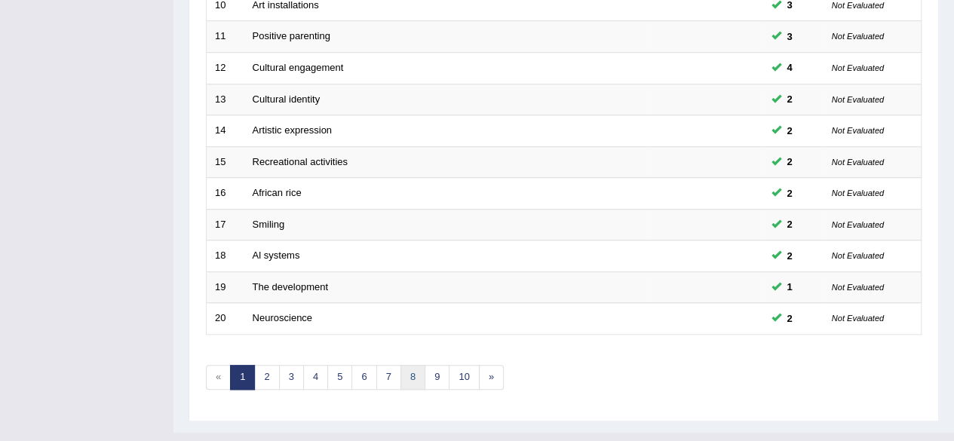
click at [405, 369] on link "8" at bounding box center [413, 377] width 25 height 25
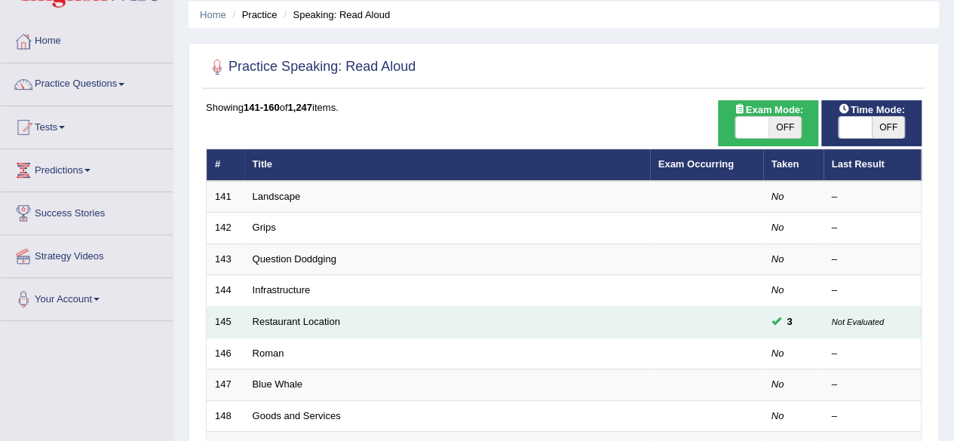
scroll to position [75, 0]
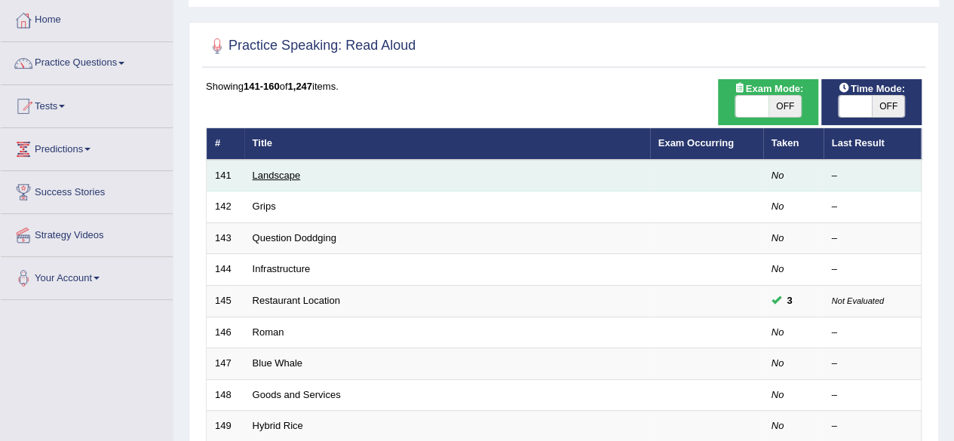
click at [288, 174] on link "Landscape" at bounding box center [277, 175] width 48 height 11
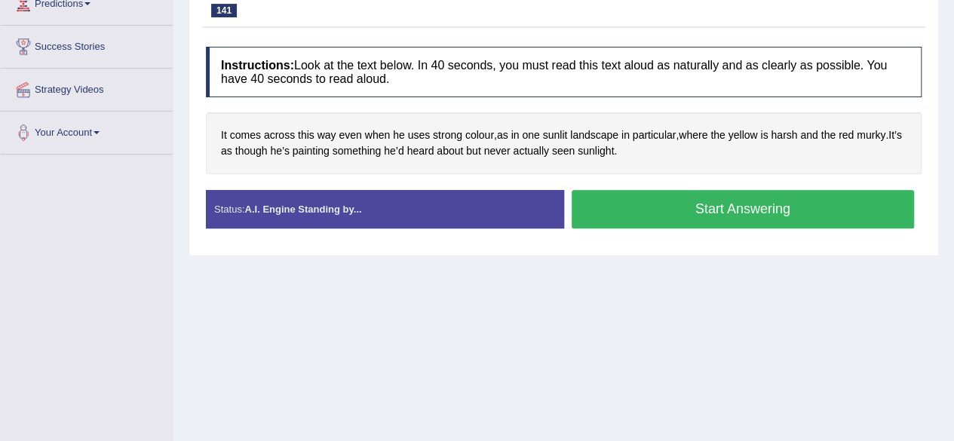
scroll to position [226, 0]
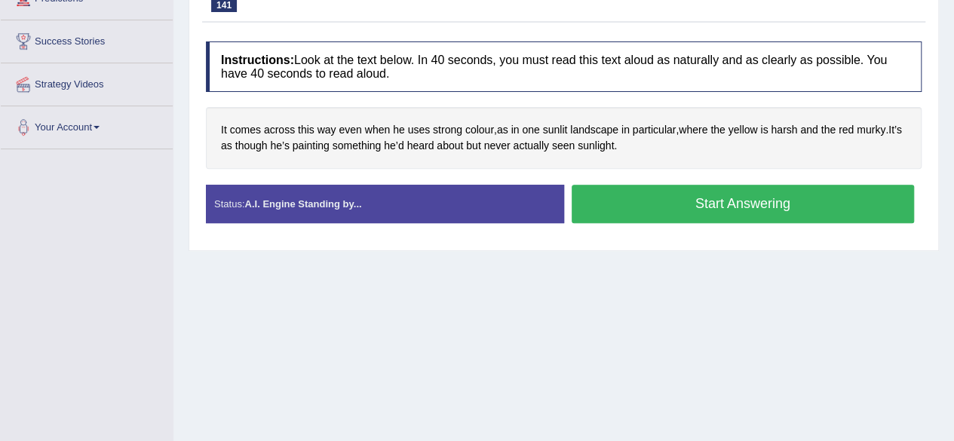
click at [634, 212] on button "Start Answering" at bounding box center [743, 204] width 343 height 38
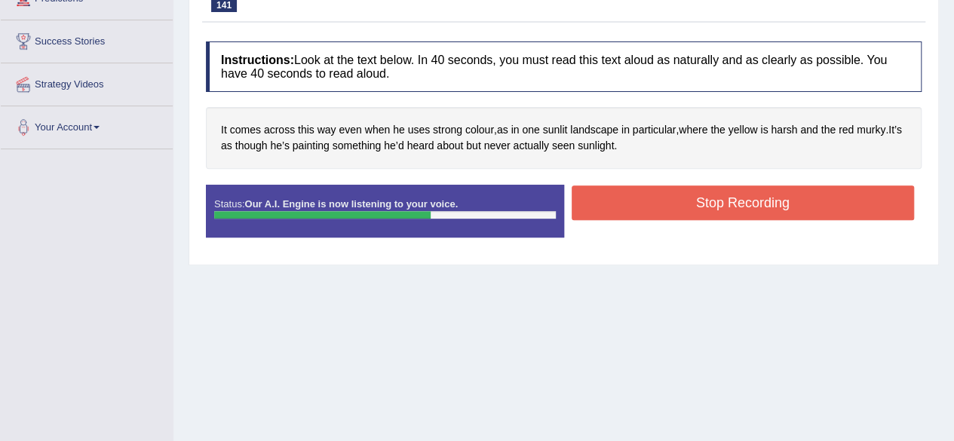
click at [778, 201] on button "Stop Recording" at bounding box center [743, 203] width 343 height 35
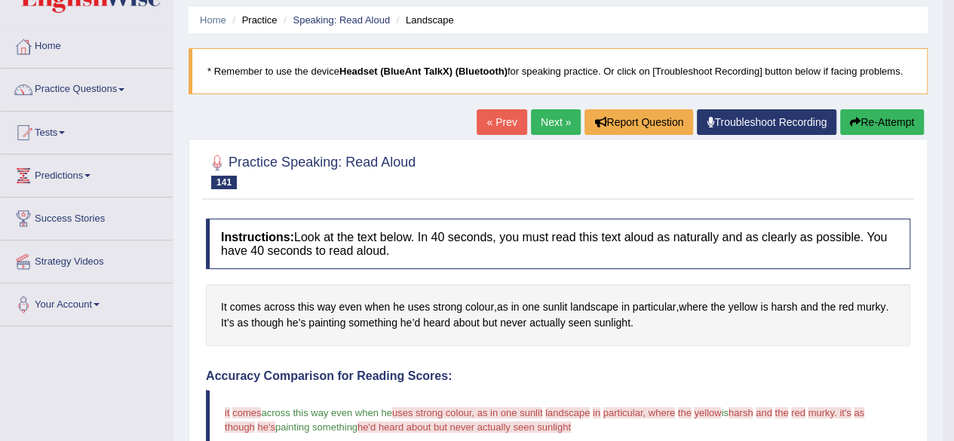
scroll to position [0, 0]
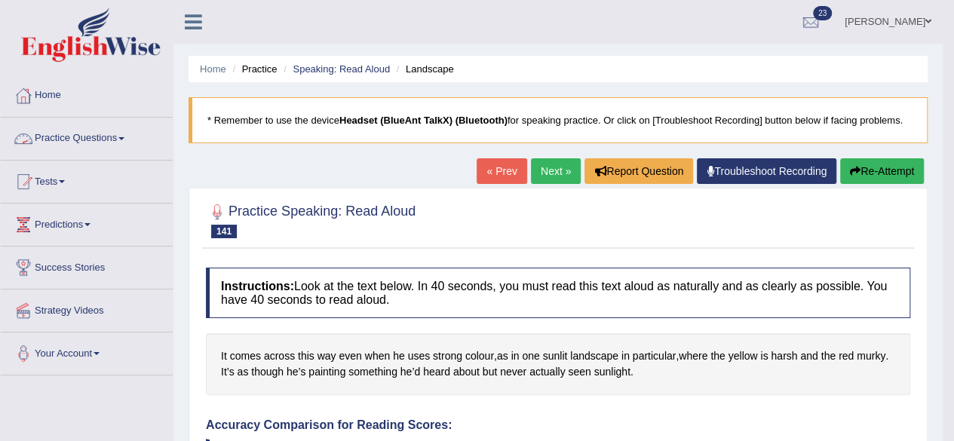
click at [124, 137] on span at bounding box center [121, 138] width 6 height 3
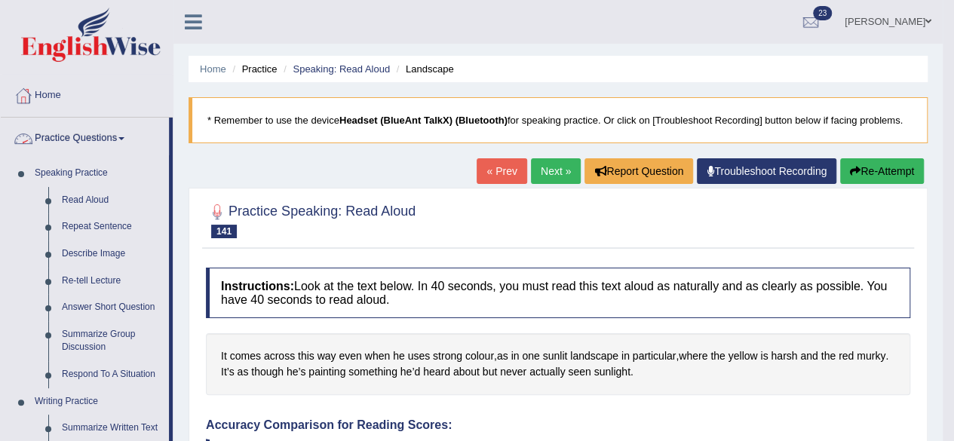
click at [124, 137] on span at bounding box center [121, 138] width 6 height 3
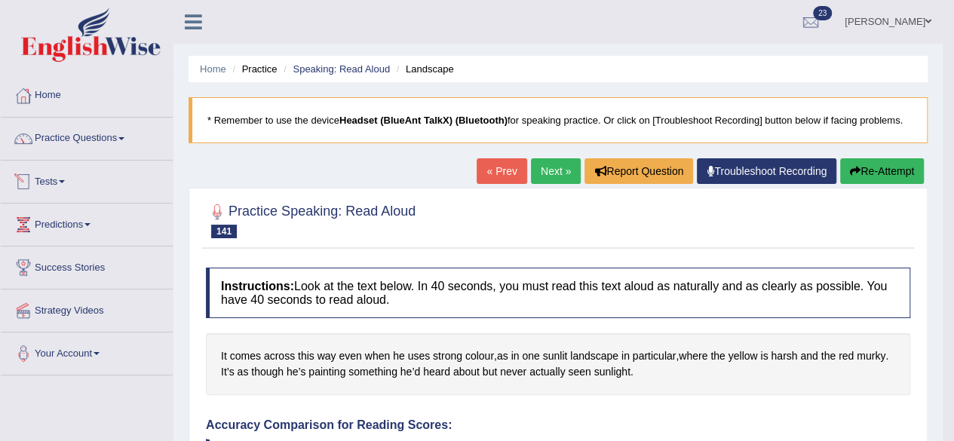
click at [65, 180] on span at bounding box center [62, 181] width 6 height 3
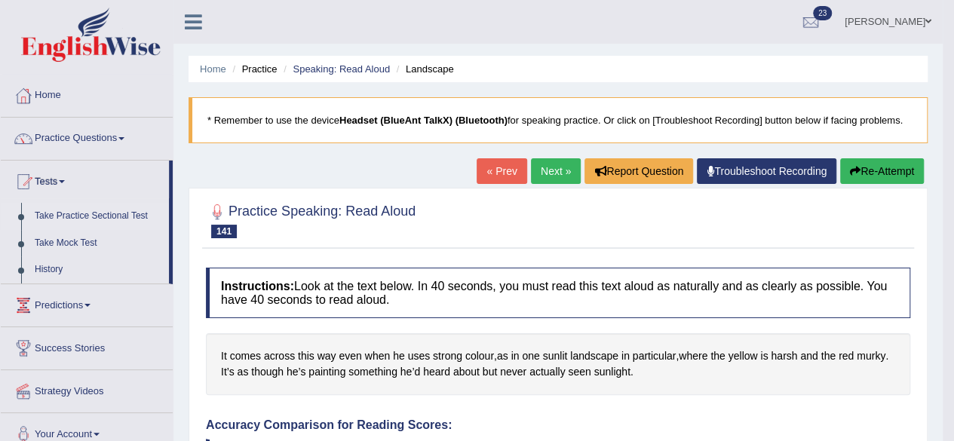
click at [98, 217] on link "Take Practice Sectional Test" at bounding box center [98, 216] width 141 height 27
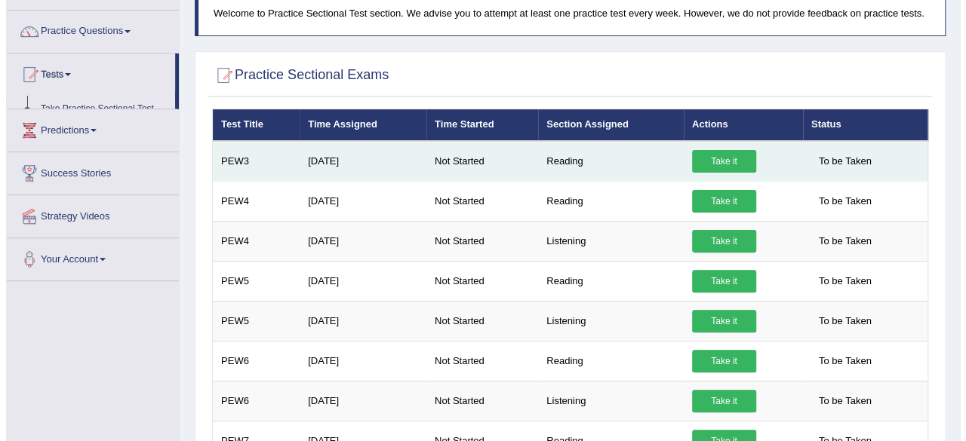
scroll to position [151, 0]
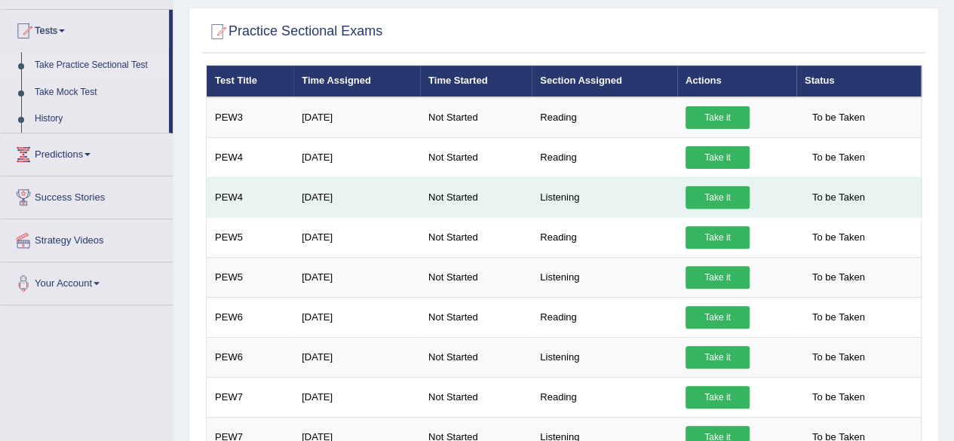
click at [714, 200] on link "Take it" at bounding box center [718, 197] width 64 height 23
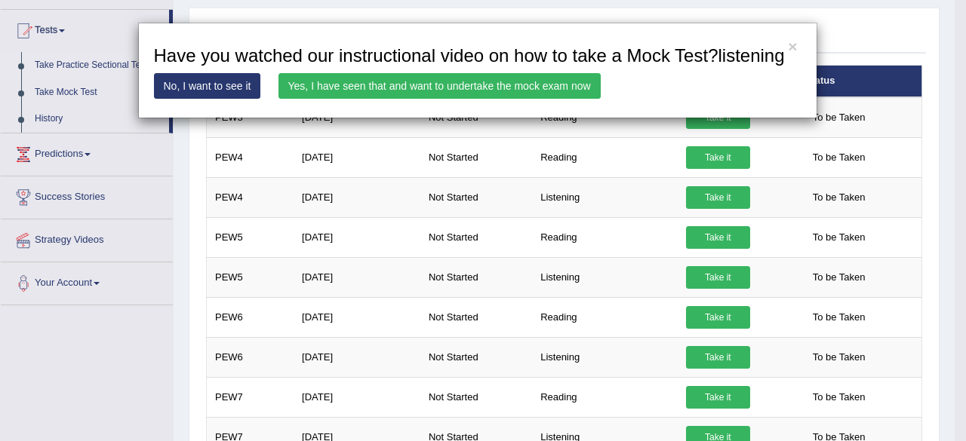
click at [566, 88] on link "Yes, I have seen that and want to undertake the mock exam now" at bounding box center [439, 86] width 322 height 26
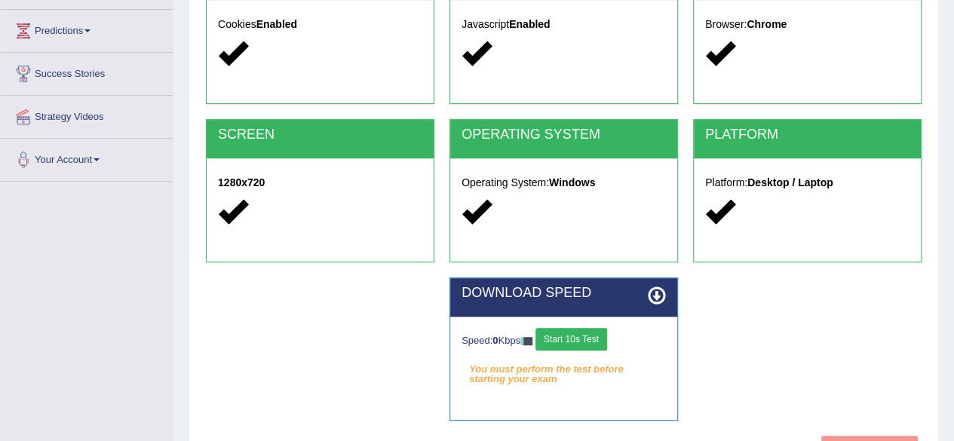
scroll to position [350, 0]
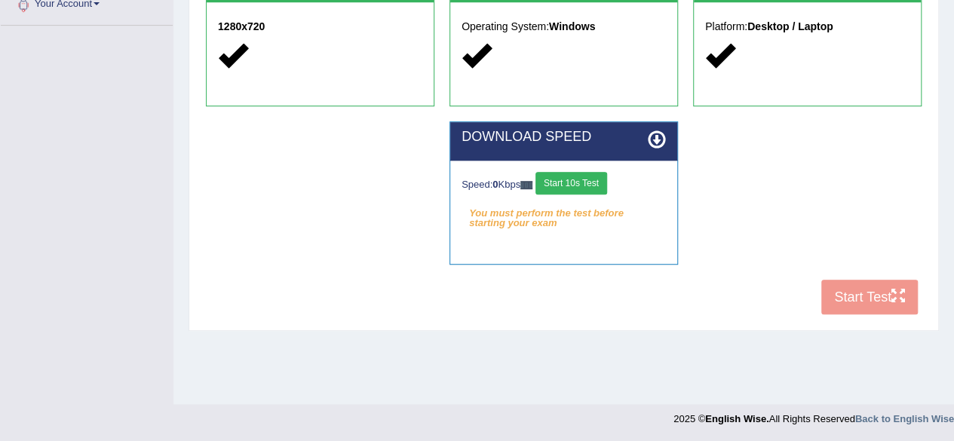
click at [583, 184] on button "Start 10s Test" at bounding box center [572, 183] width 72 height 23
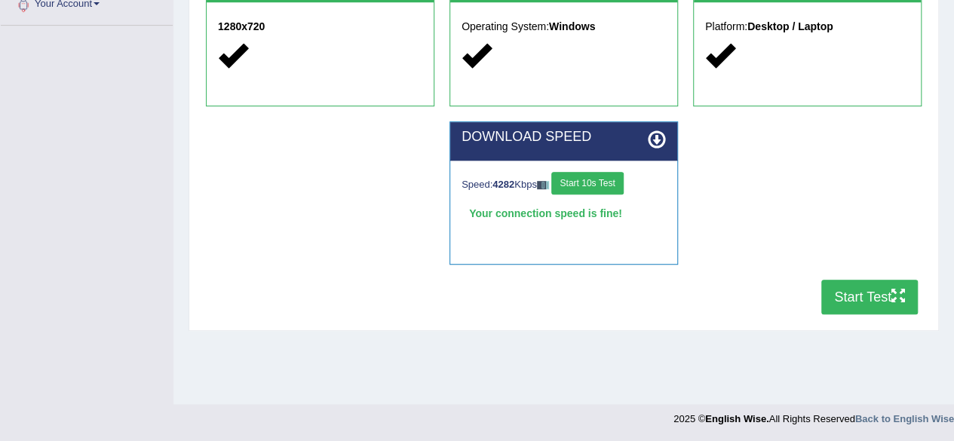
click at [875, 301] on button "Start Test" at bounding box center [870, 297] width 97 height 35
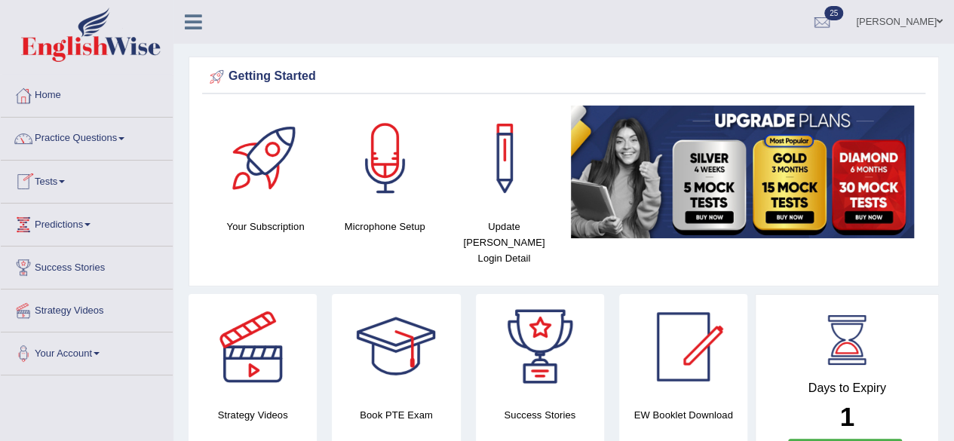
click at [65, 182] on span at bounding box center [62, 181] width 6 height 3
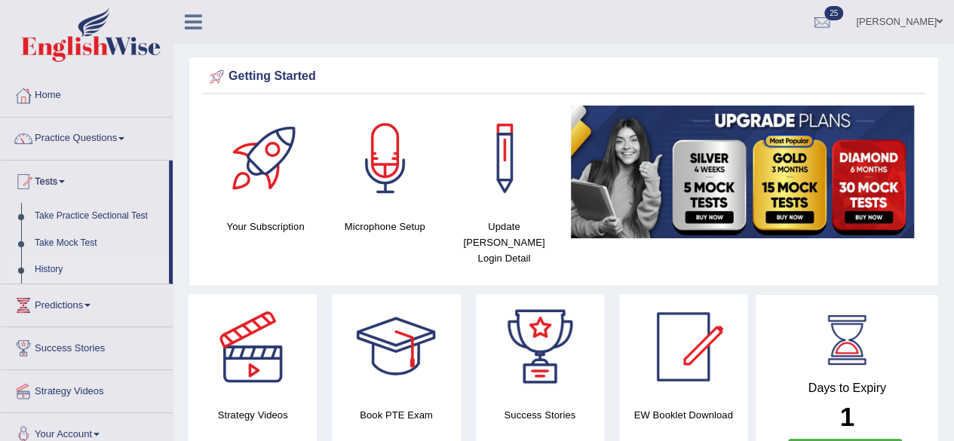
click at [57, 265] on link "History" at bounding box center [98, 269] width 141 height 27
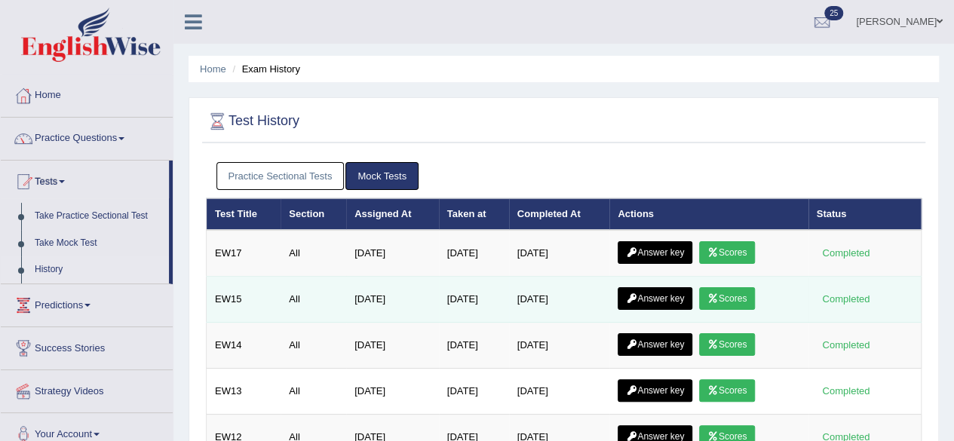
scroll to position [75, 0]
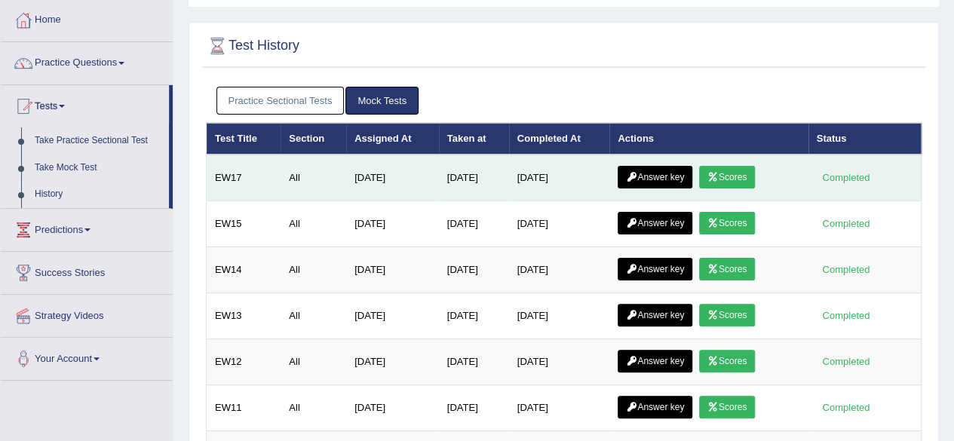
click at [677, 175] on link "Answer key" at bounding box center [655, 177] width 75 height 23
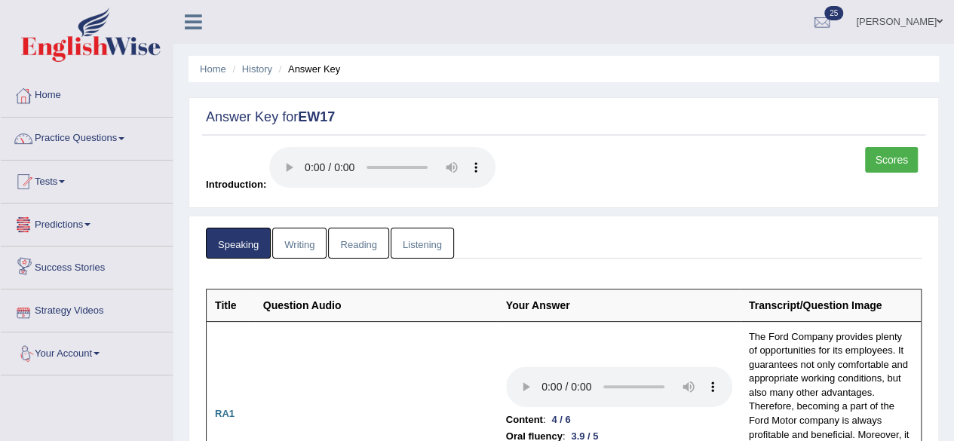
click at [300, 245] on link "Writing" at bounding box center [299, 243] width 54 height 31
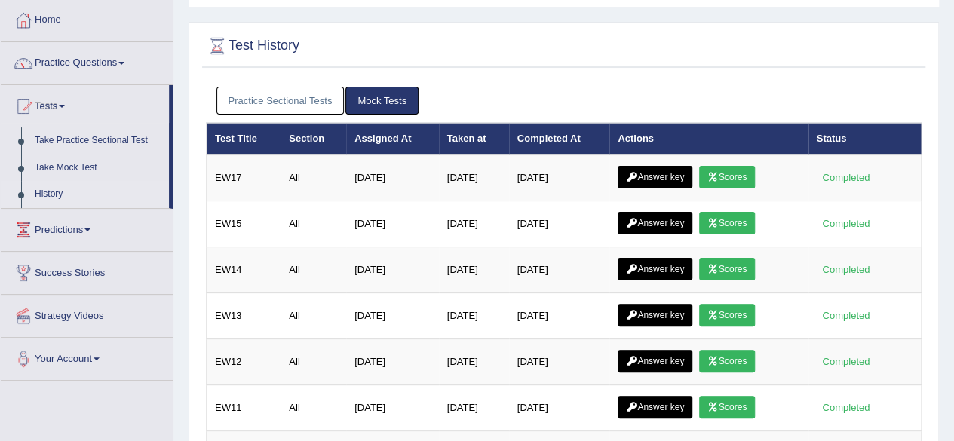
click at [260, 100] on link "Practice Sectional Tests" at bounding box center [281, 101] width 128 height 28
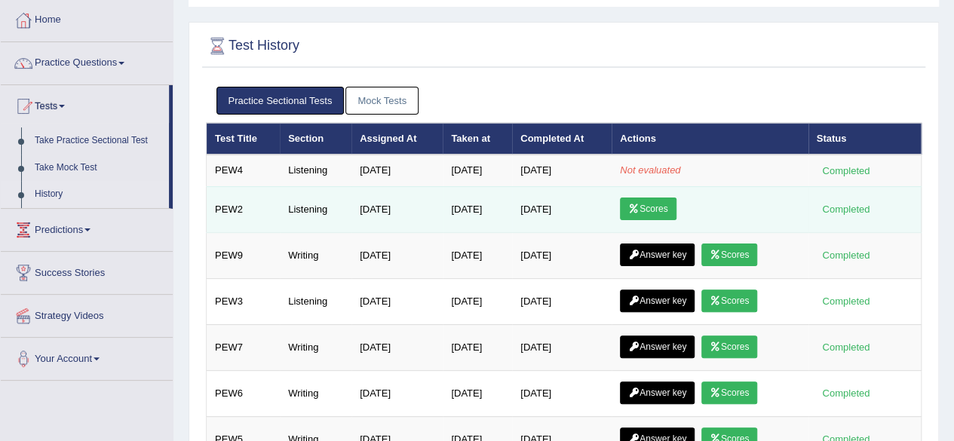
click at [663, 204] on link "Scores" at bounding box center [648, 209] width 56 height 23
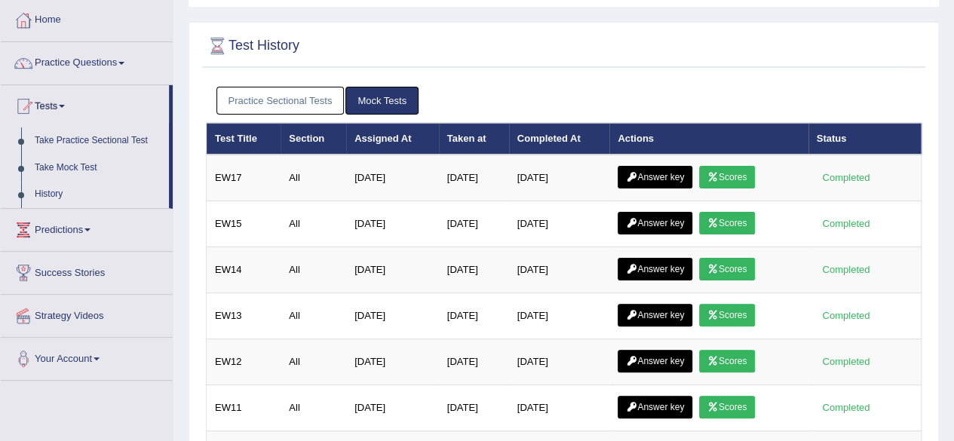
click at [303, 99] on link "Practice Sectional Tests" at bounding box center [281, 101] width 128 height 28
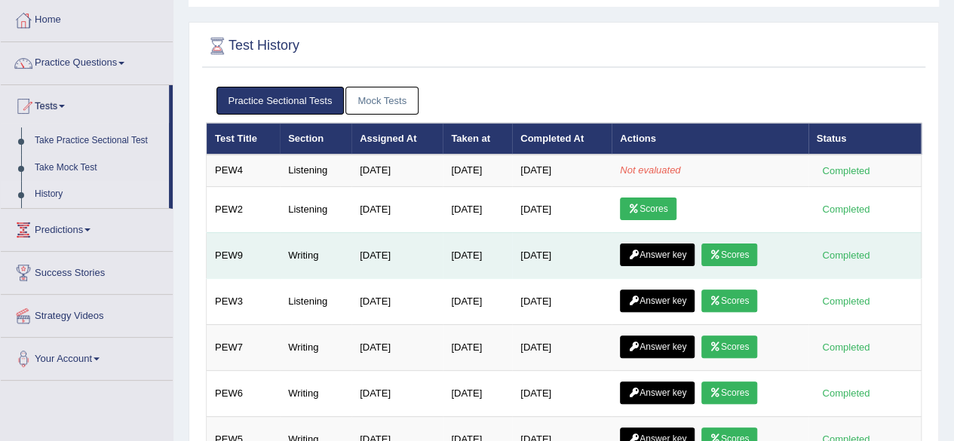
click at [663, 253] on link "Answer key" at bounding box center [657, 255] width 75 height 23
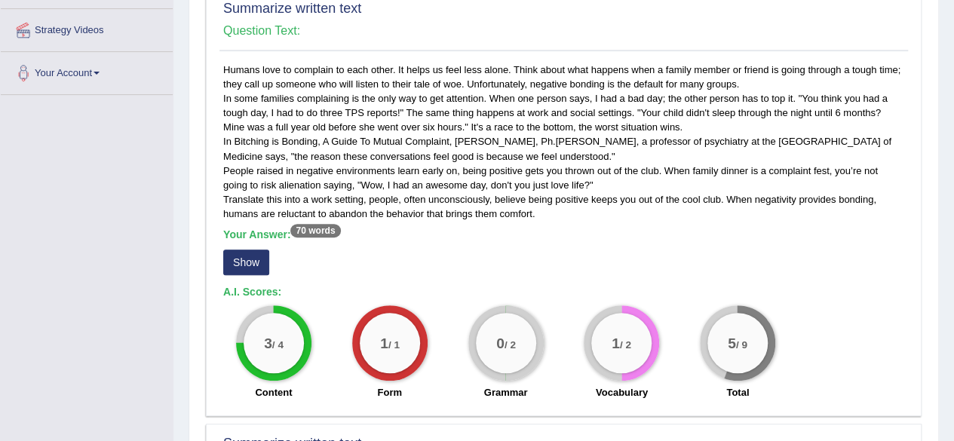
scroll to position [302, 0]
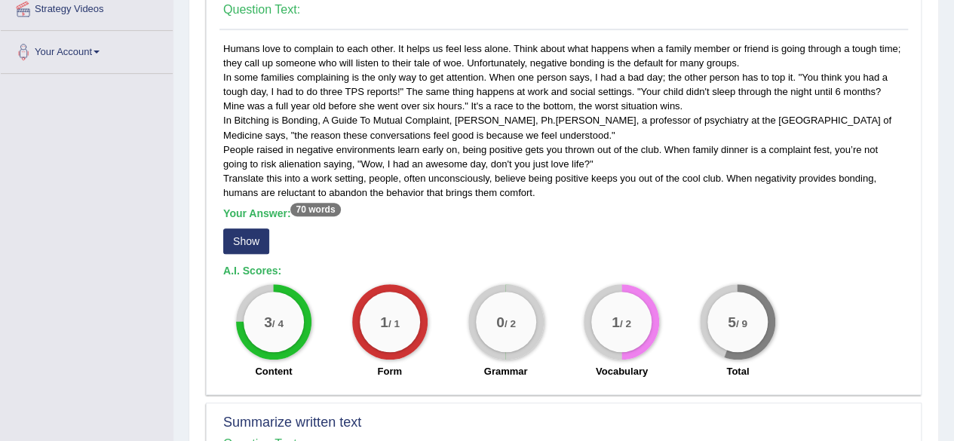
click at [252, 238] on button "Show" at bounding box center [246, 242] width 46 height 26
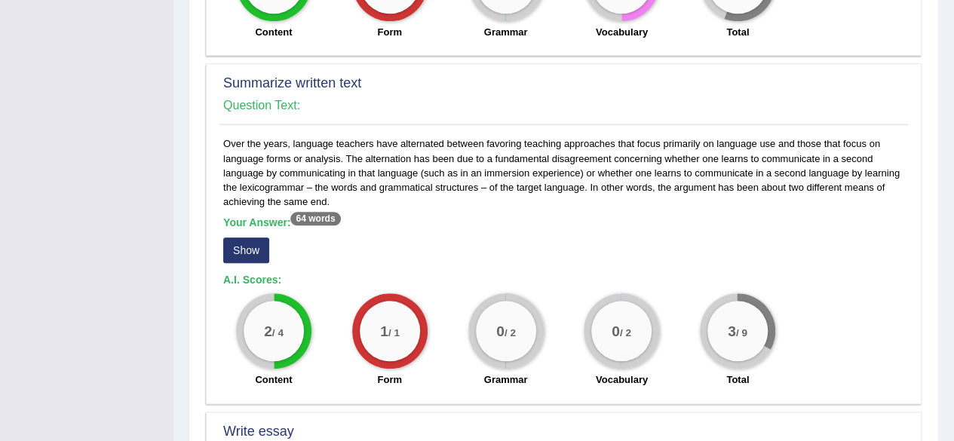
scroll to position [679, 0]
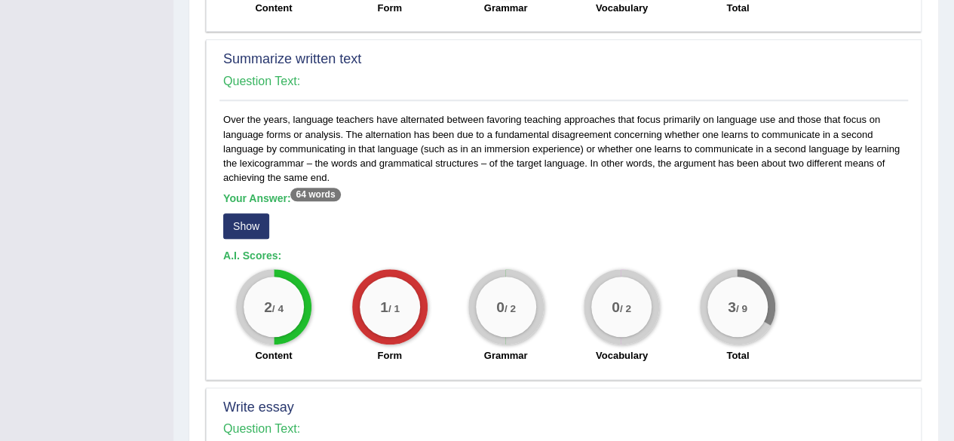
click at [249, 218] on button "Show" at bounding box center [246, 226] width 46 height 26
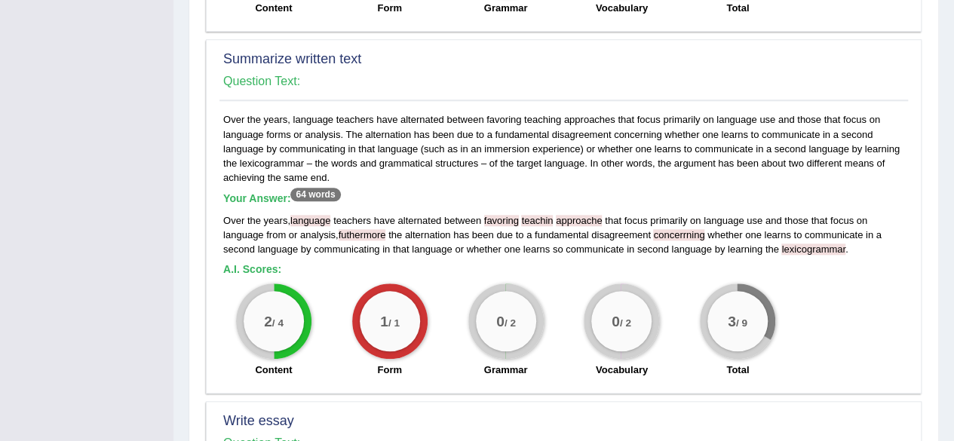
drag, startPoint x: 223, startPoint y: 113, endPoint x: 460, endPoint y: 169, distance: 243.4
click at [460, 169] on div "Over the years, language teachers have alternated between favoring teaching app…" at bounding box center [564, 248] width 689 height 272
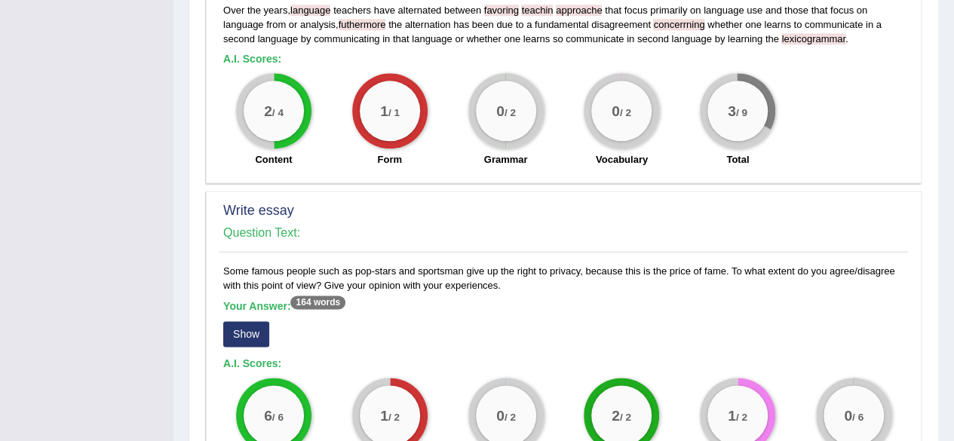
scroll to position [905, 0]
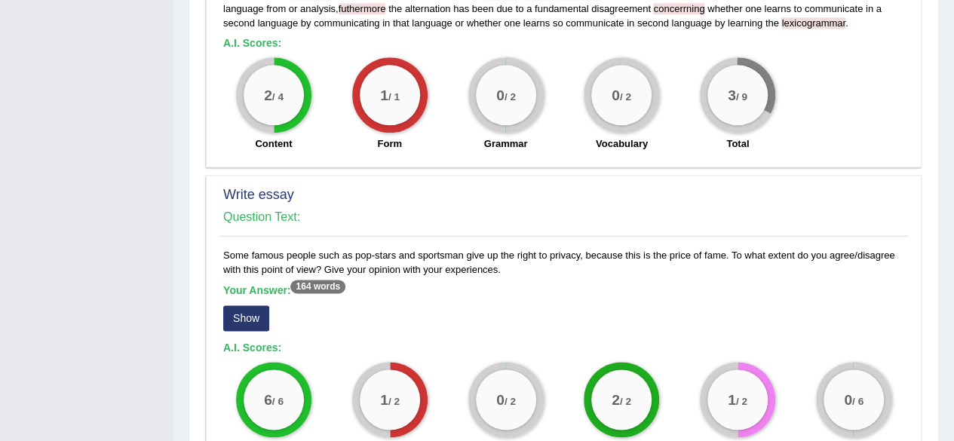
click at [252, 321] on button "Show" at bounding box center [246, 319] width 46 height 26
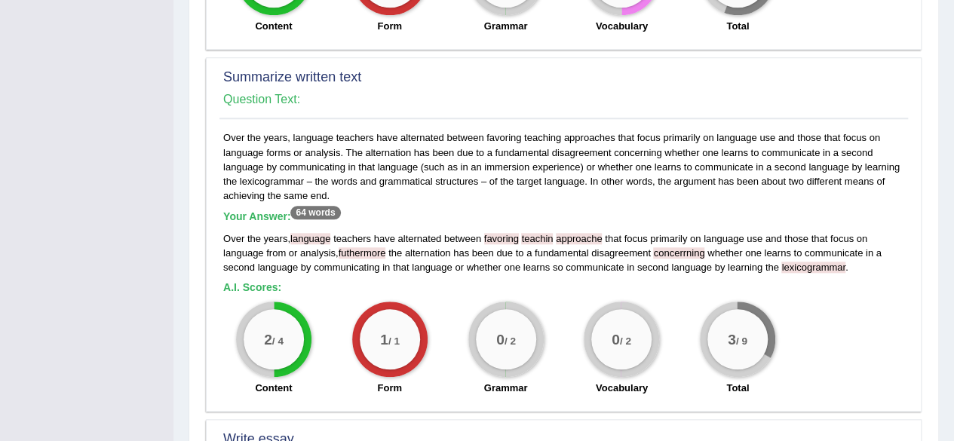
scroll to position [657, 0]
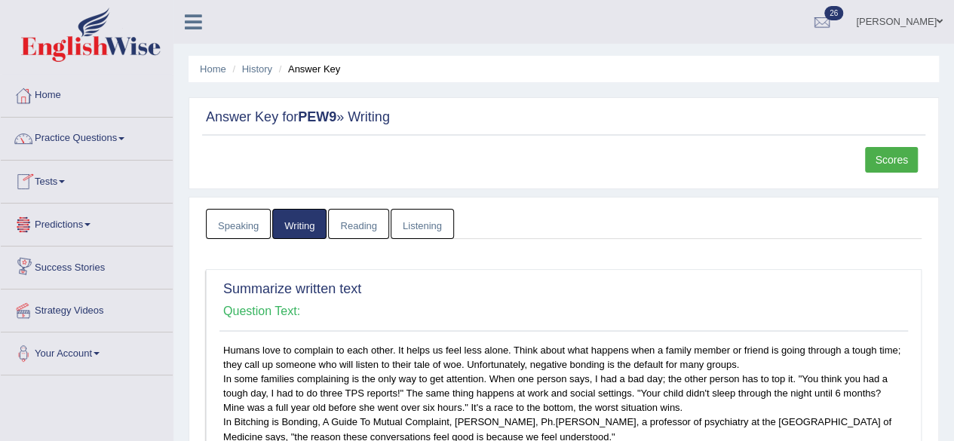
click at [65, 180] on span at bounding box center [62, 181] width 6 height 3
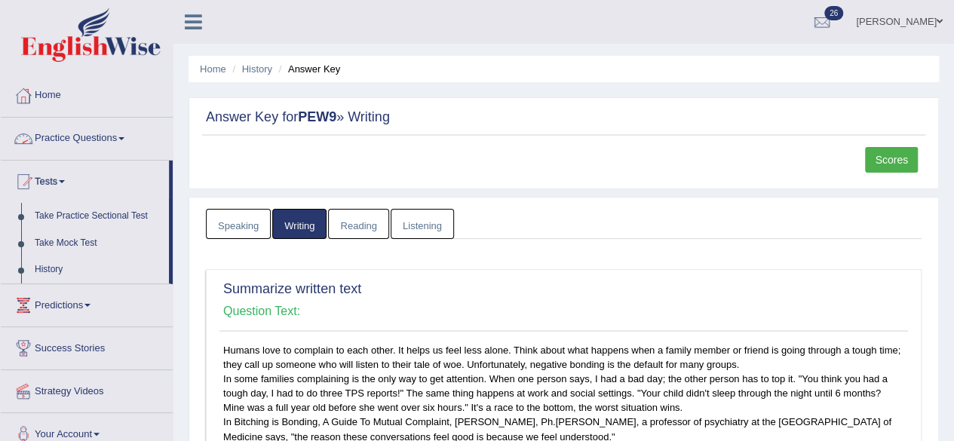
click at [124, 137] on span at bounding box center [121, 138] width 6 height 3
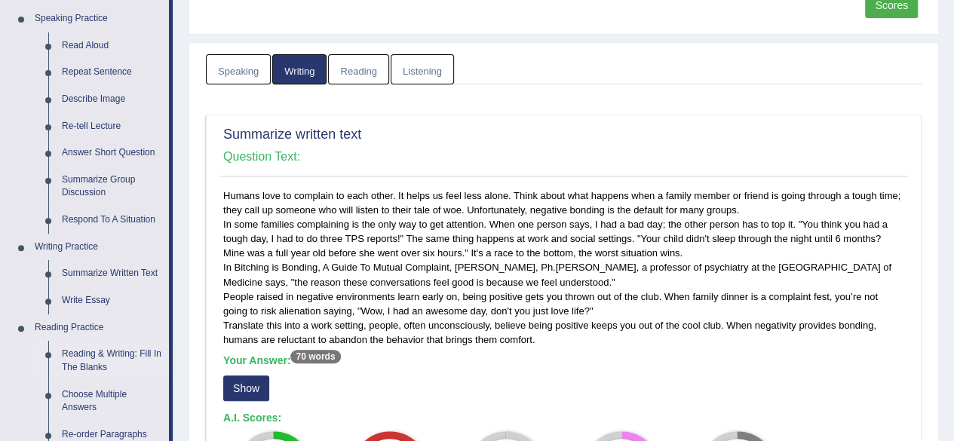
scroll to position [151, 0]
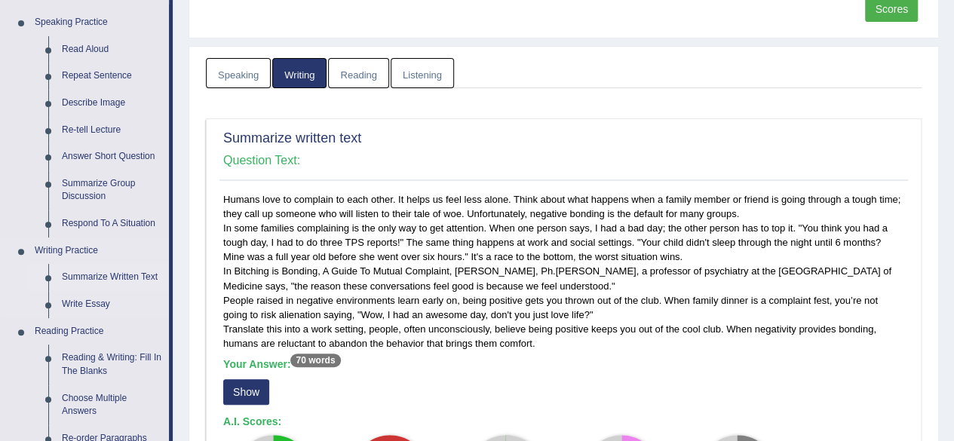
click at [102, 277] on link "Summarize Written Text" at bounding box center [112, 277] width 114 height 27
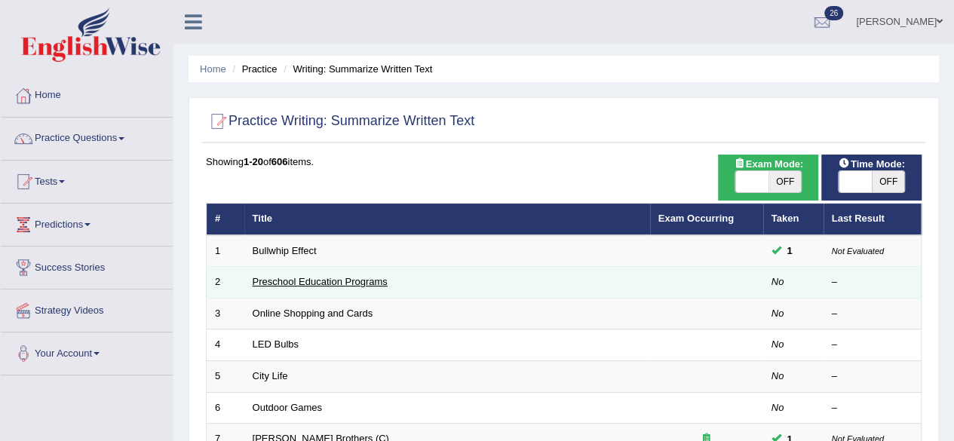
click at [358, 280] on link "Preschool Education Programs" at bounding box center [320, 281] width 135 height 11
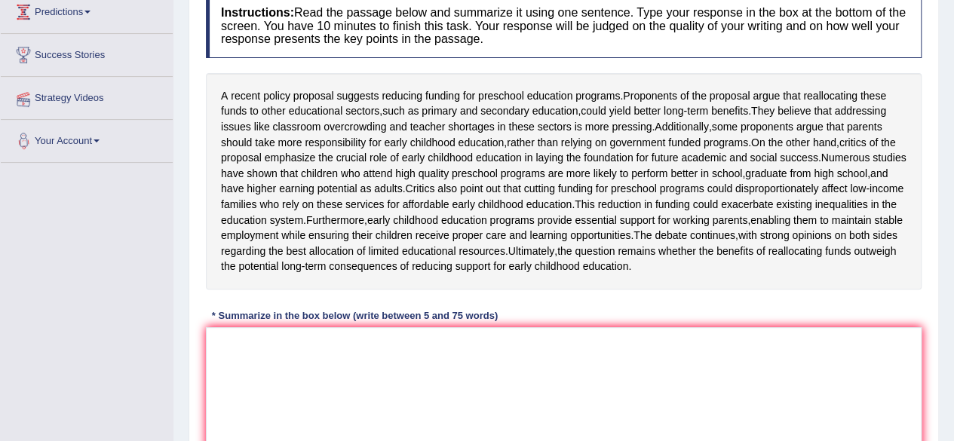
scroll to position [75, 0]
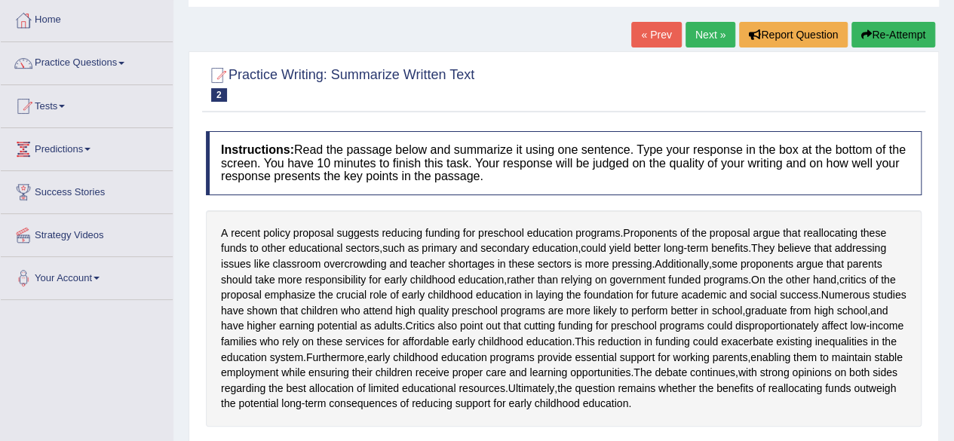
click at [124, 62] on span at bounding box center [121, 63] width 6 height 3
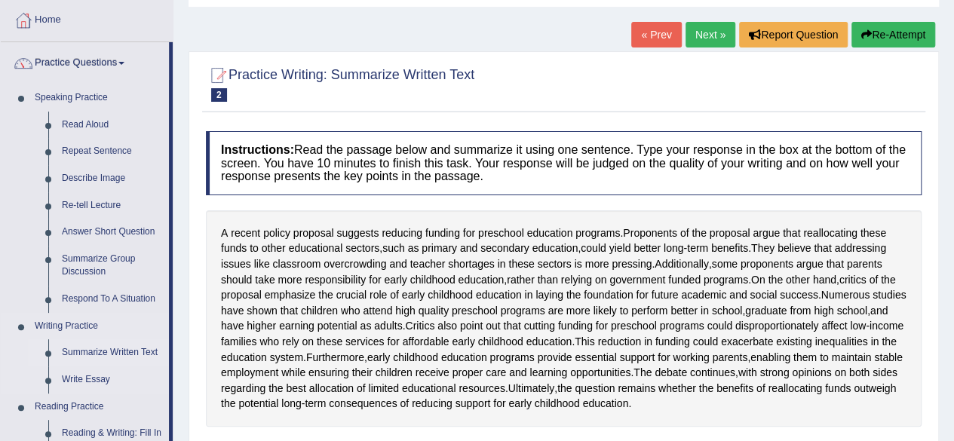
click at [145, 350] on link "Summarize Written Text" at bounding box center [112, 352] width 114 height 27
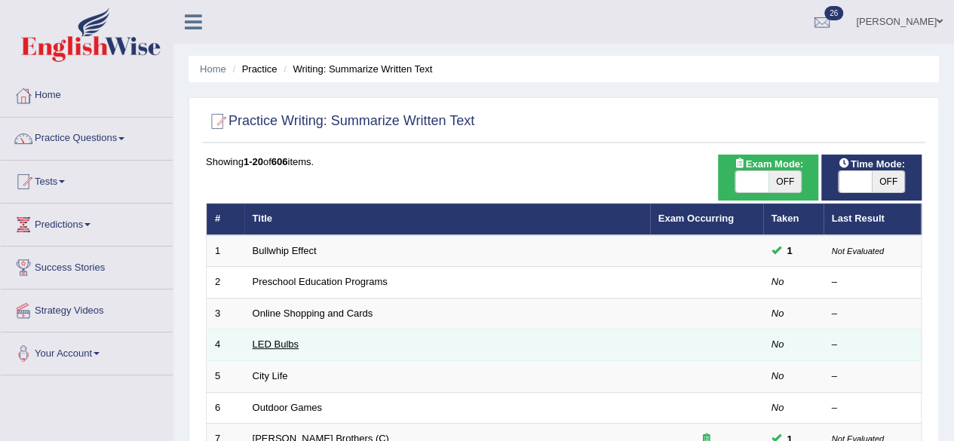
click at [296, 346] on link "LED Bulbs" at bounding box center [276, 344] width 46 height 11
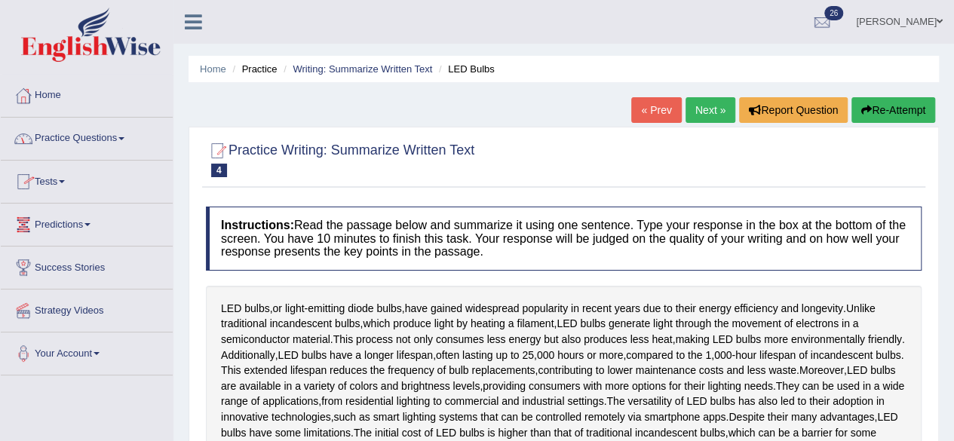
click at [133, 139] on link "Practice Questions" at bounding box center [87, 137] width 172 height 38
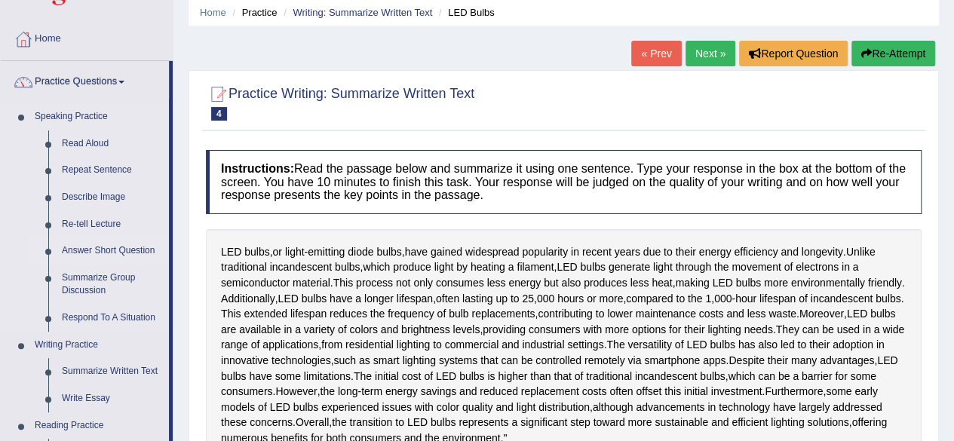
scroll to position [75, 0]
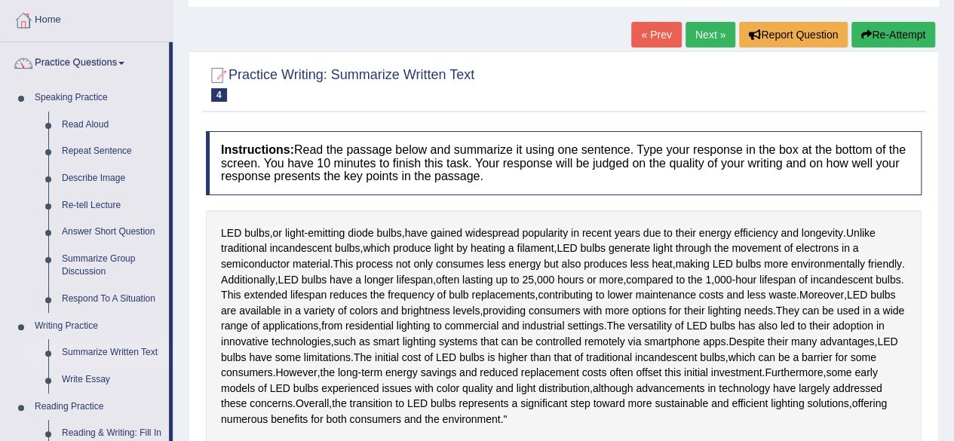
click at [131, 352] on link "Summarize Written Text" at bounding box center [112, 352] width 114 height 27
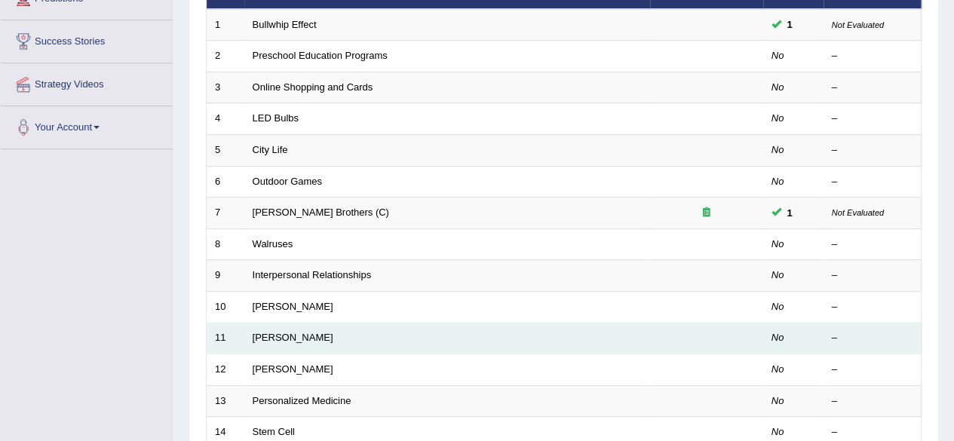
scroll to position [302, 0]
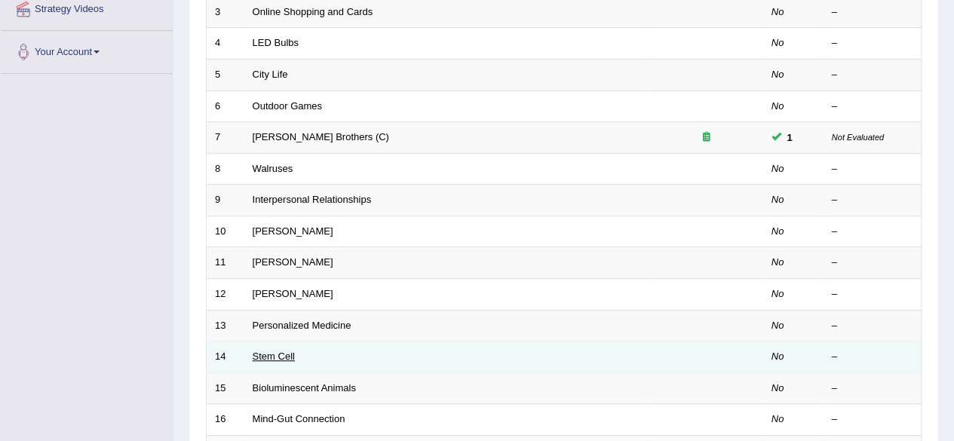
click at [286, 354] on link "Stem Cell" at bounding box center [274, 356] width 42 height 11
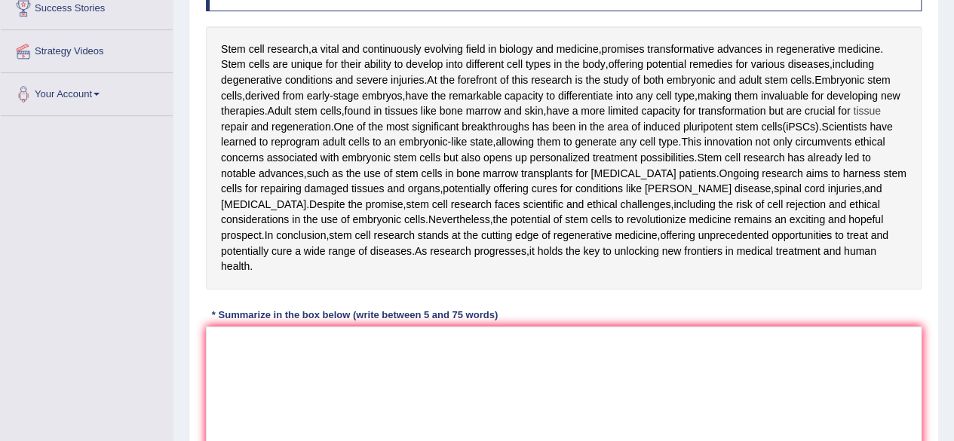
scroll to position [377, 0]
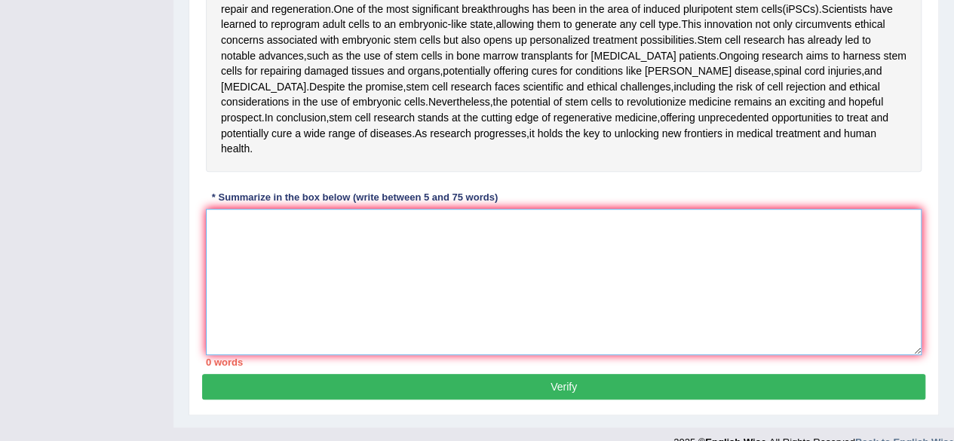
click at [416, 209] on textarea at bounding box center [564, 282] width 716 height 146
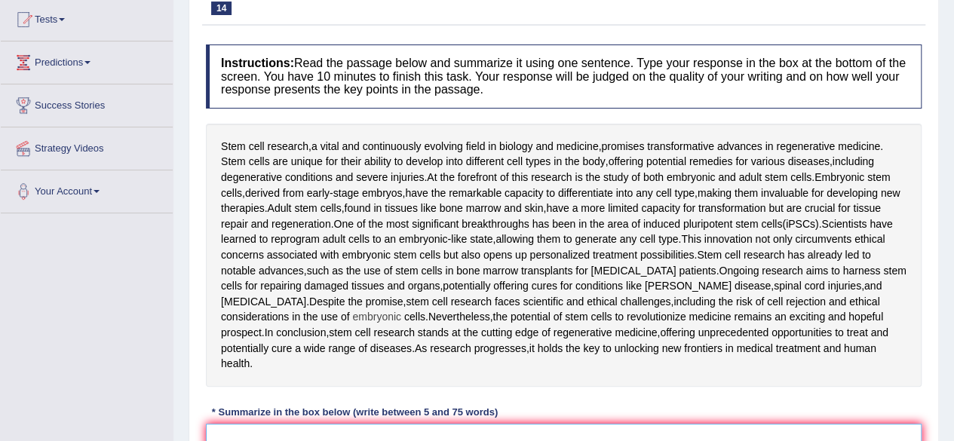
scroll to position [151, 0]
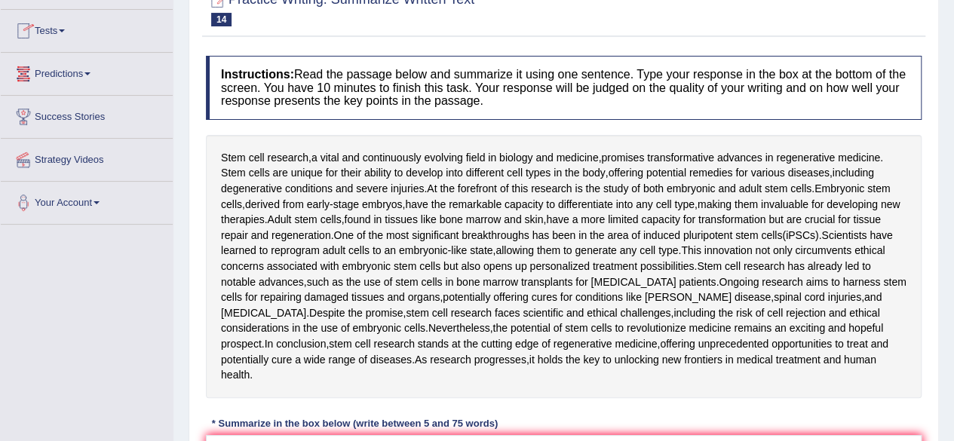
click at [67, 26] on link "Tests" at bounding box center [87, 29] width 172 height 38
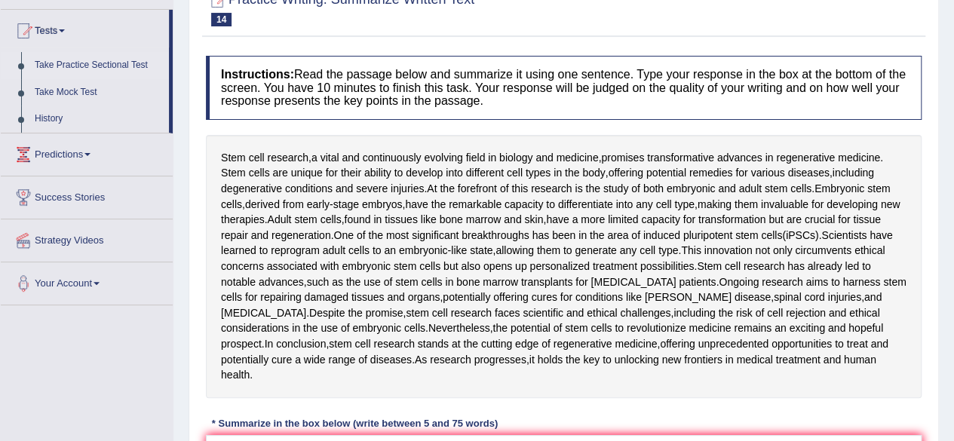
click at [127, 62] on link "Take Practice Sectional Test" at bounding box center [98, 65] width 141 height 27
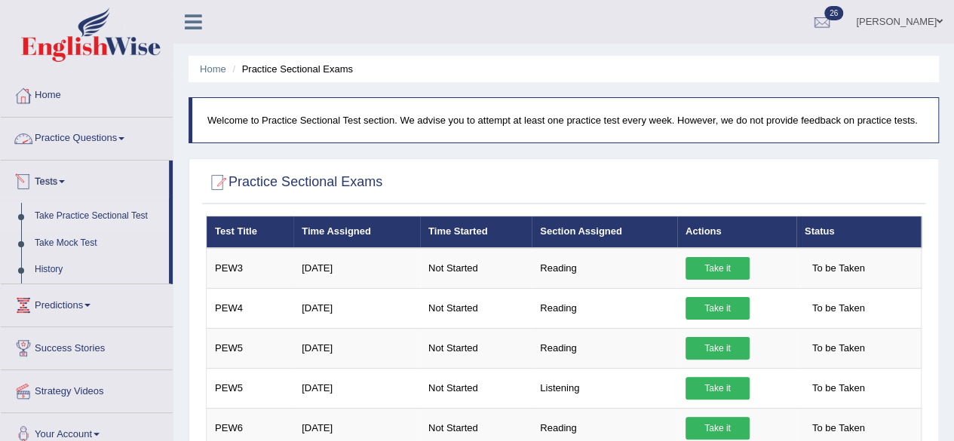
click at [63, 180] on link "Tests" at bounding box center [85, 180] width 168 height 38
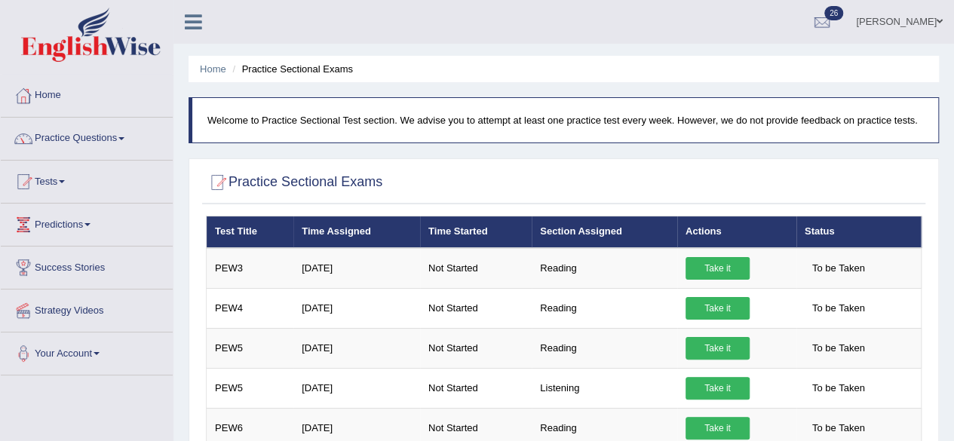
click at [66, 183] on link "Tests" at bounding box center [87, 180] width 172 height 38
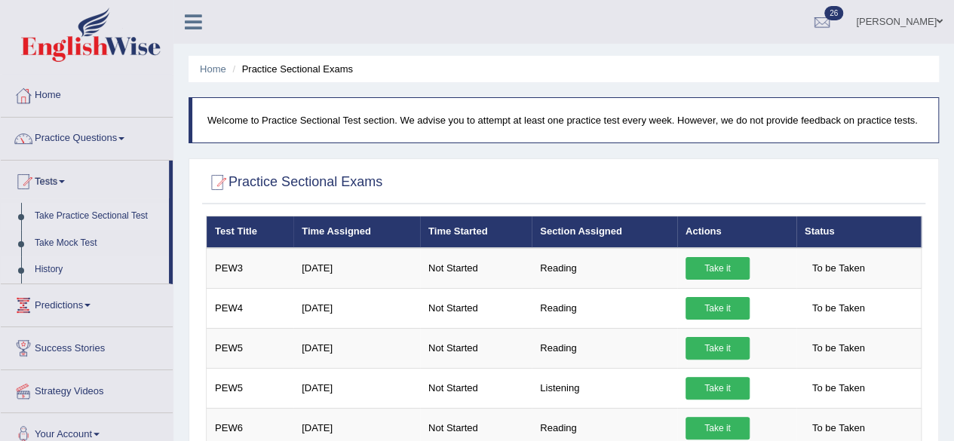
click at [57, 269] on link "History" at bounding box center [98, 269] width 141 height 27
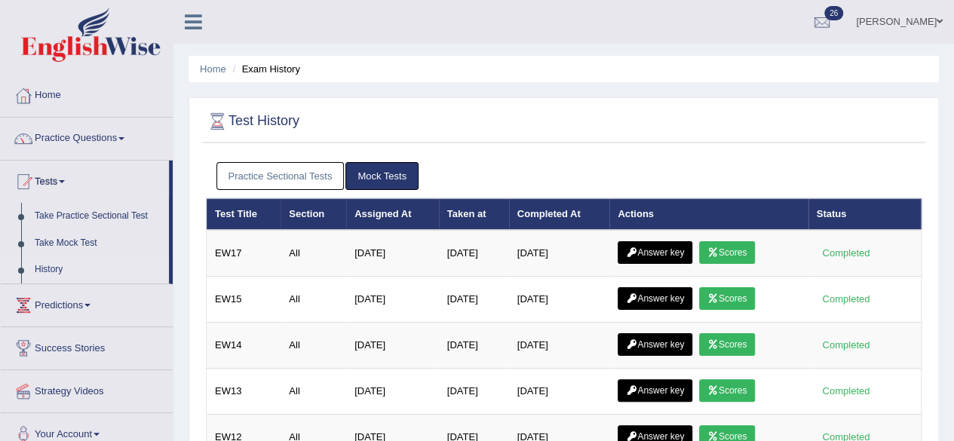
click at [314, 168] on link "Practice Sectional Tests" at bounding box center [281, 176] width 128 height 28
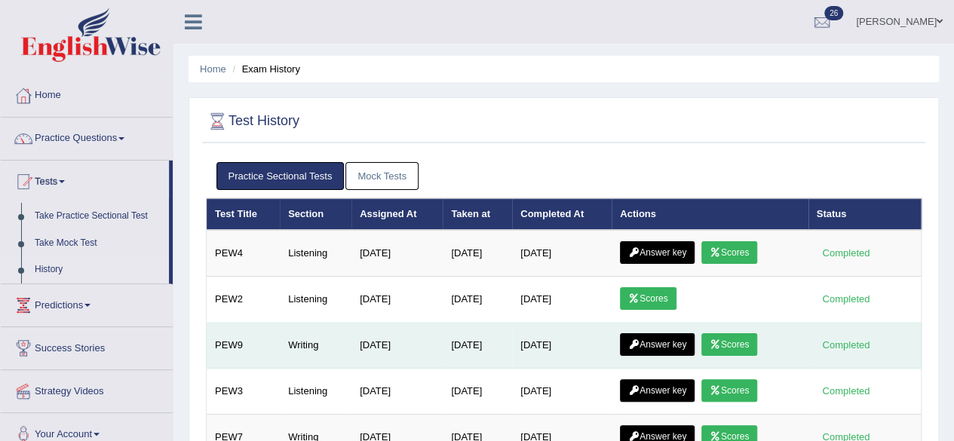
click at [683, 341] on link "Answer key" at bounding box center [657, 344] width 75 height 23
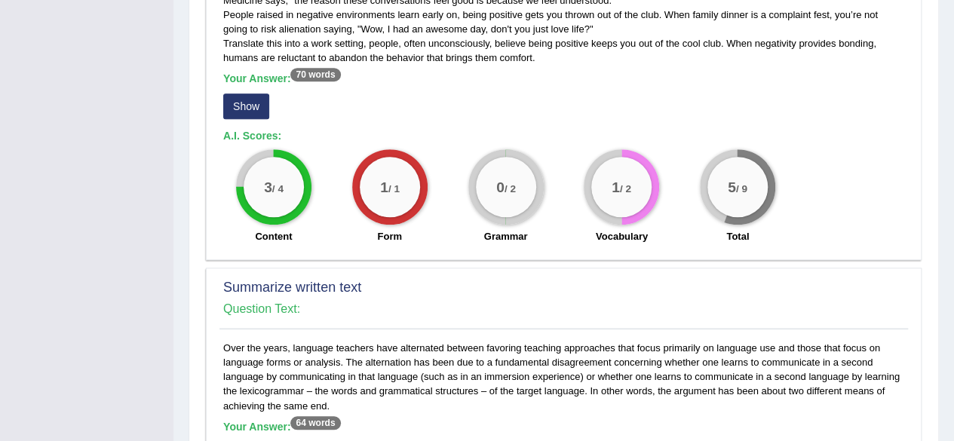
scroll to position [604, 0]
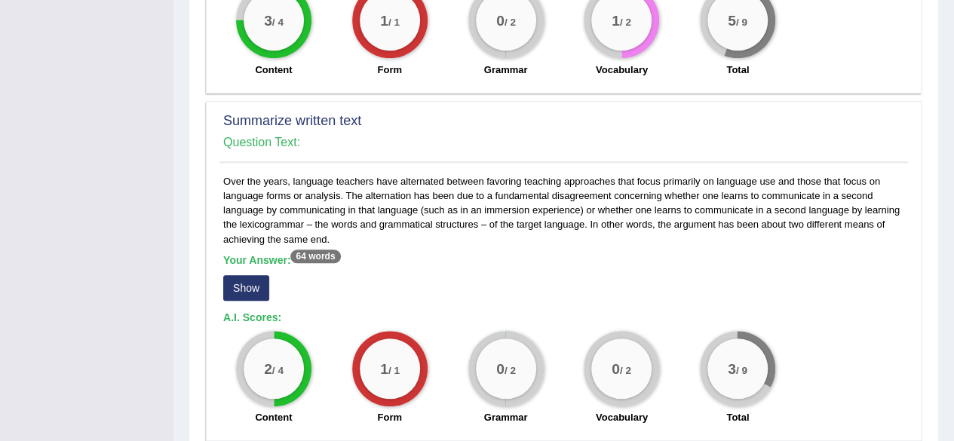
click at [249, 281] on button "Show" at bounding box center [246, 288] width 46 height 26
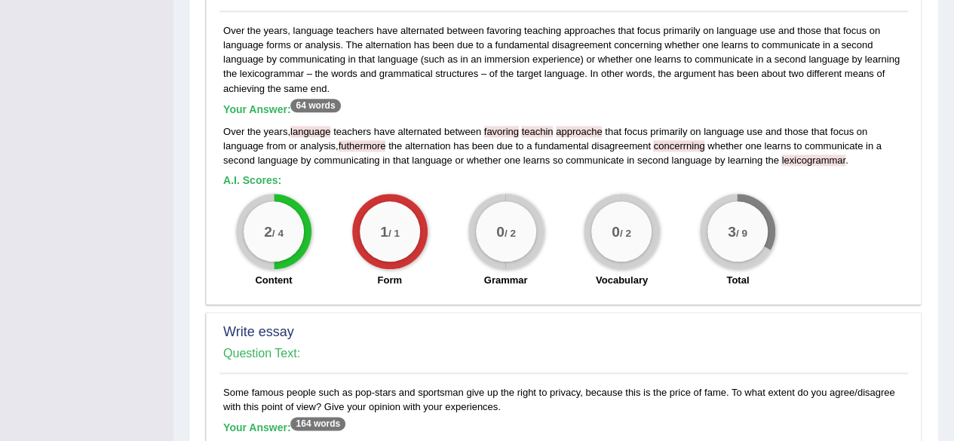
scroll to position [679, 0]
